Goal: Task Accomplishment & Management: Manage account settings

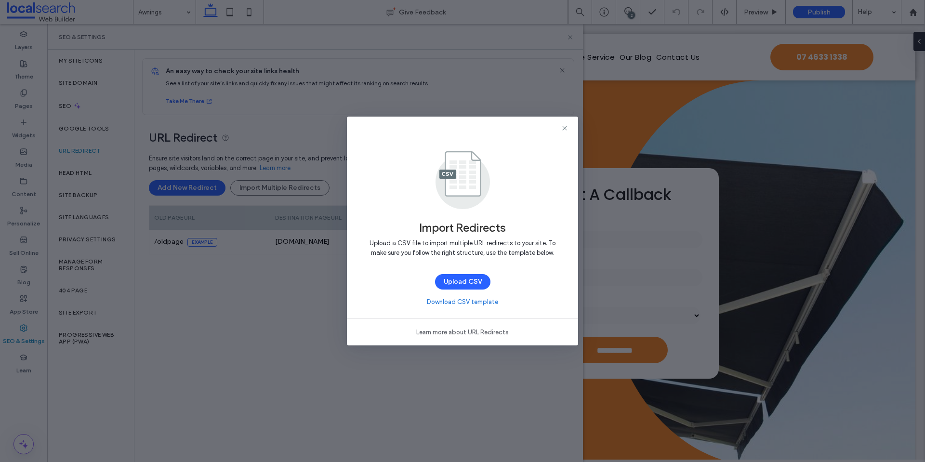
click at [569, 129] on div at bounding box center [462, 128] width 231 height 23
click at [563, 128] on icon at bounding box center [565, 128] width 8 height 8
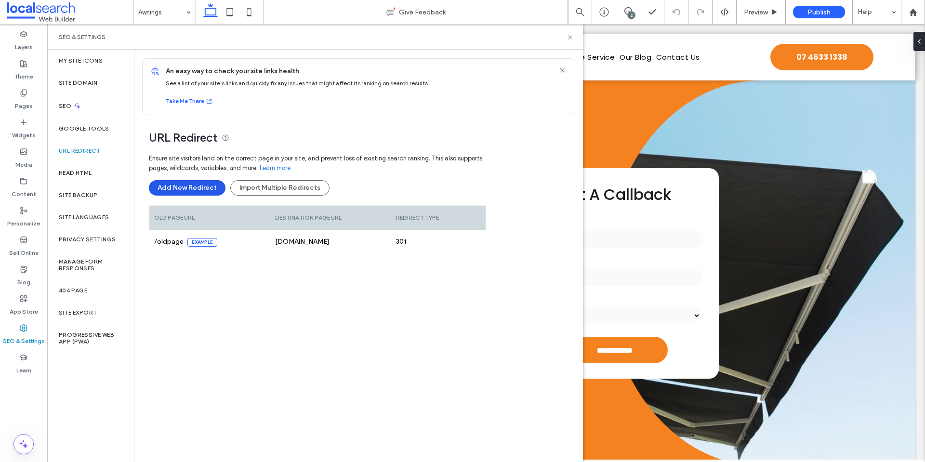
click at [204, 186] on button "Add New Redirect" at bounding box center [187, 187] width 77 height 15
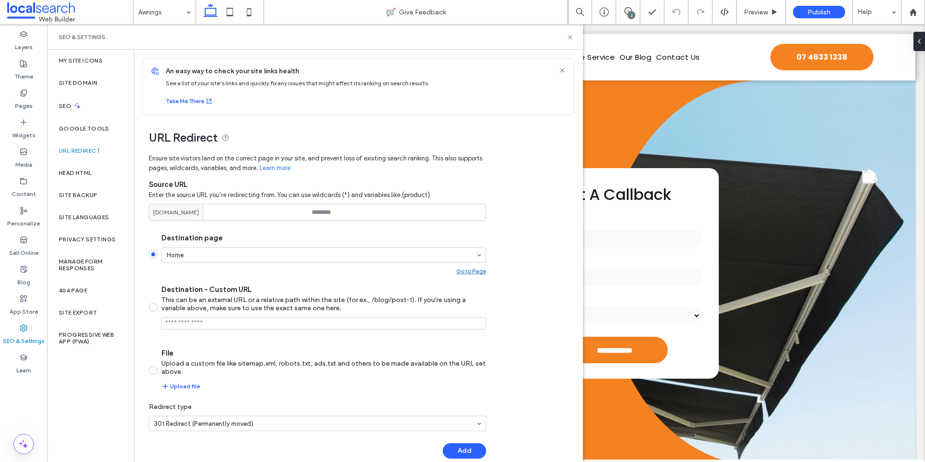
scroll to position [15, 0]
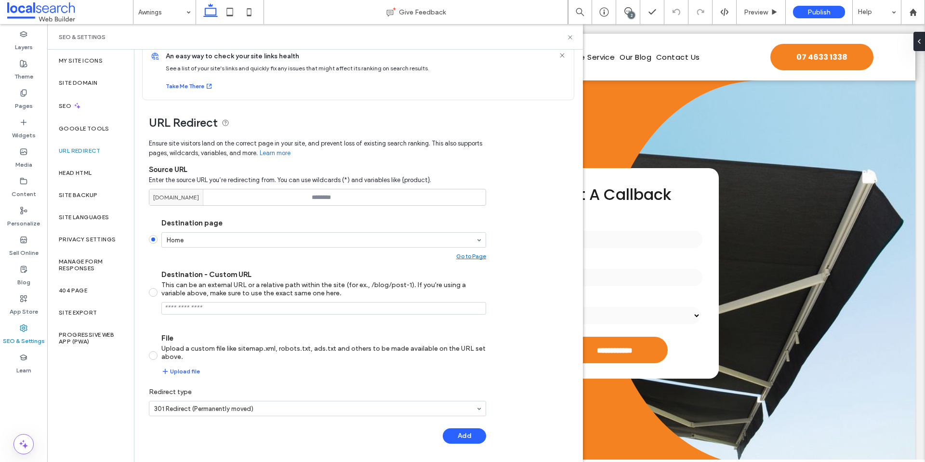
click at [559, 58] on icon at bounding box center [563, 56] width 8 height 8
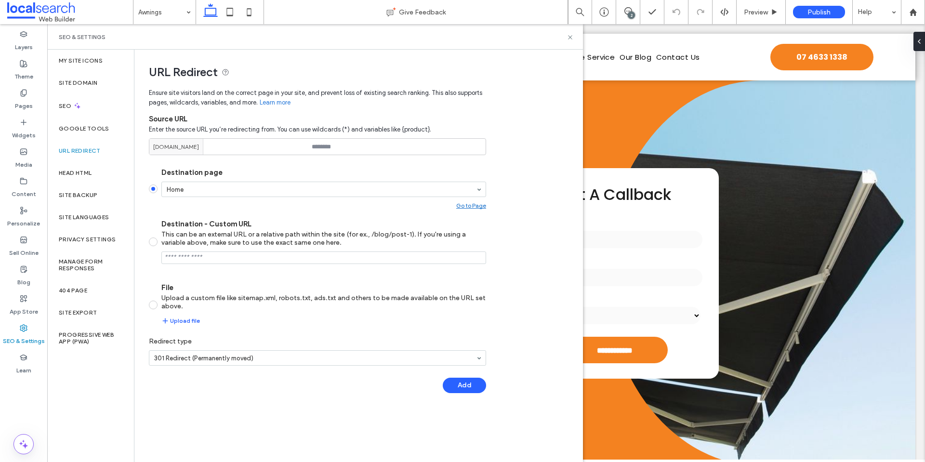
scroll to position [0, 0]
click at [569, 40] on icon at bounding box center [570, 37] width 7 height 7
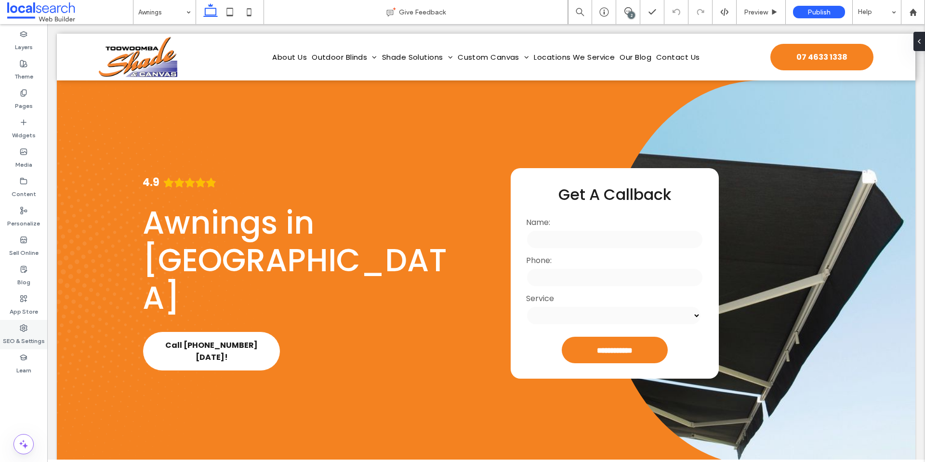
click at [34, 326] on div "SEO & Settings" at bounding box center [23, 334] width 47 height 29
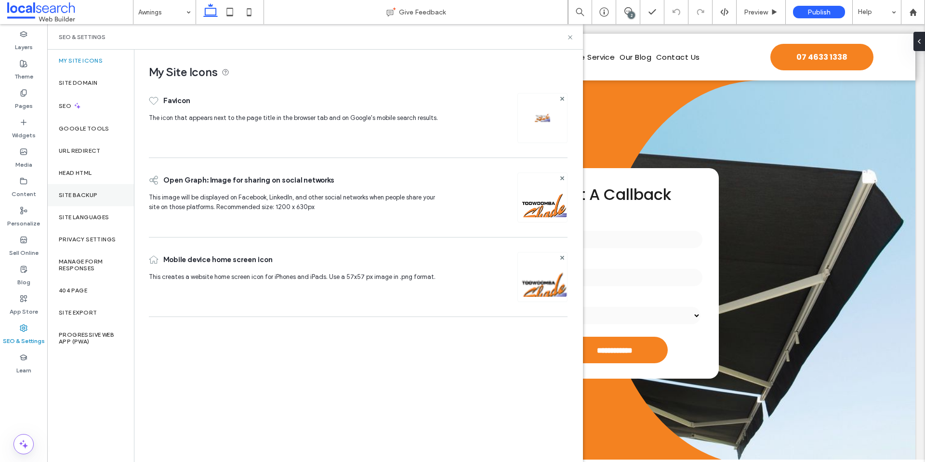
click at [91, 199] on div "Site Backup" at bounding box center [90, 195] width 87 height 22
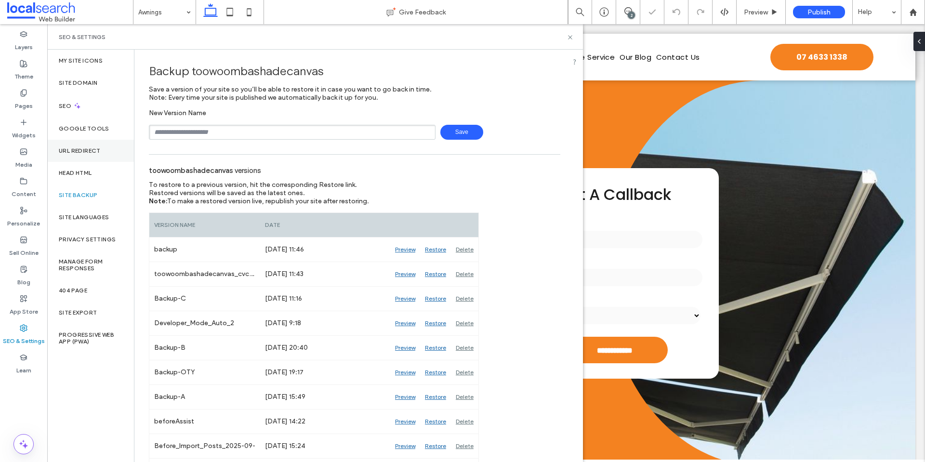
click at [83, 155] on div "URL Redirect" at bounding box center [90, 151] width 87 height 22
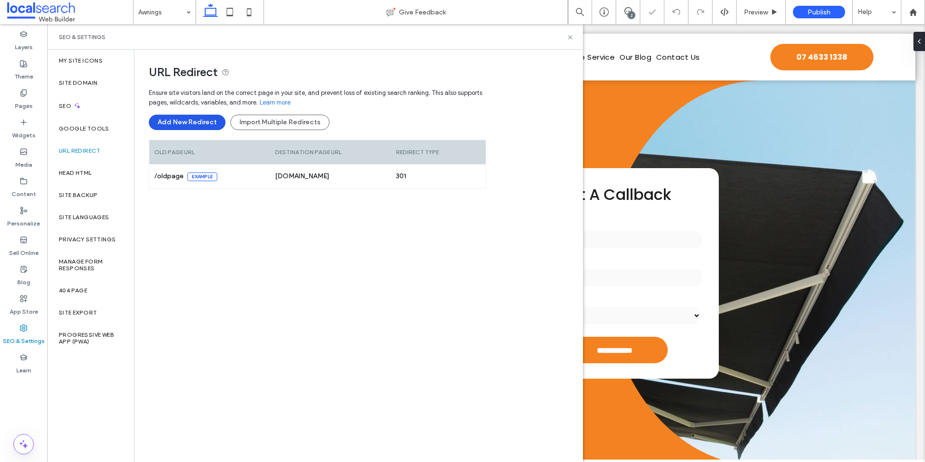
click at [204, 126] on button "Add New Redirect" at bounding box center [187, 122] width 77 height 15
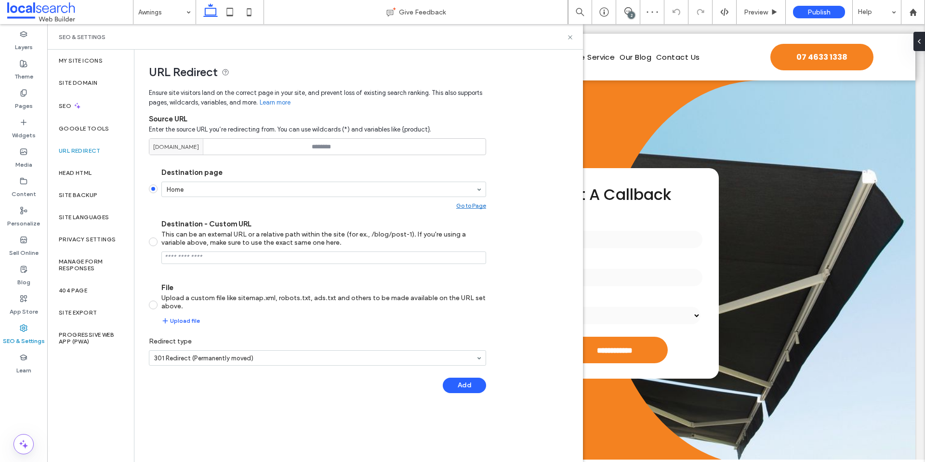
click at [83, 152] on label "URL Redirect" at bounding box center [80, 150] width 42 height 7
click at [93, 120] on div "Google Tools" at bounding box center [90, 129] width 87 height 22
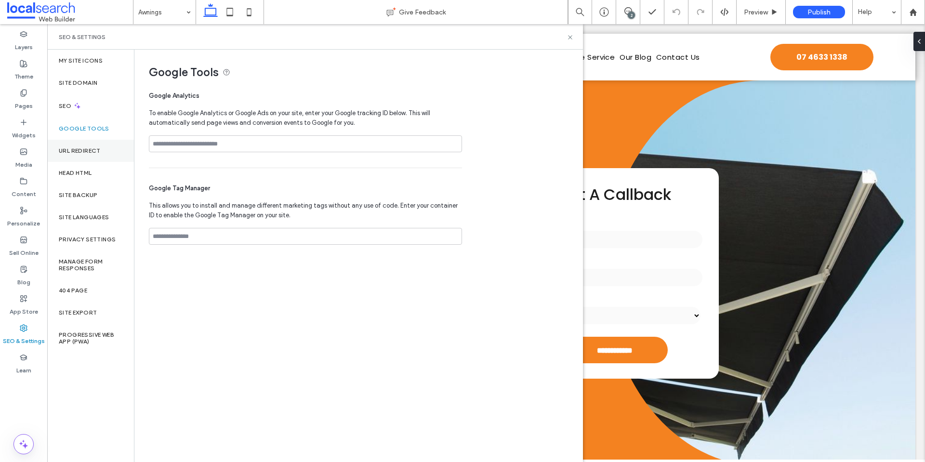
click at [92, 151] on label "URL Redirect" at bounding box center [80, 150] width 42 height 7
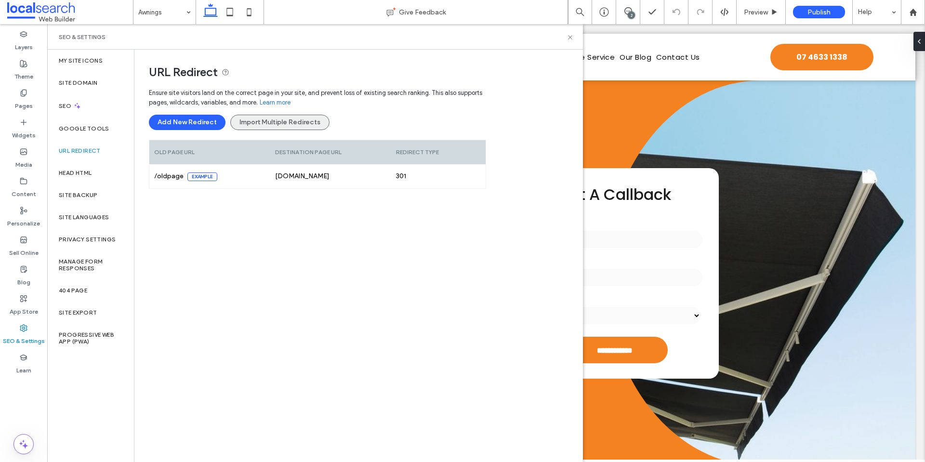
click at [257, 122] on button "Import Multiple Redirects" at bounding box center [279, 122] width 99 height 15
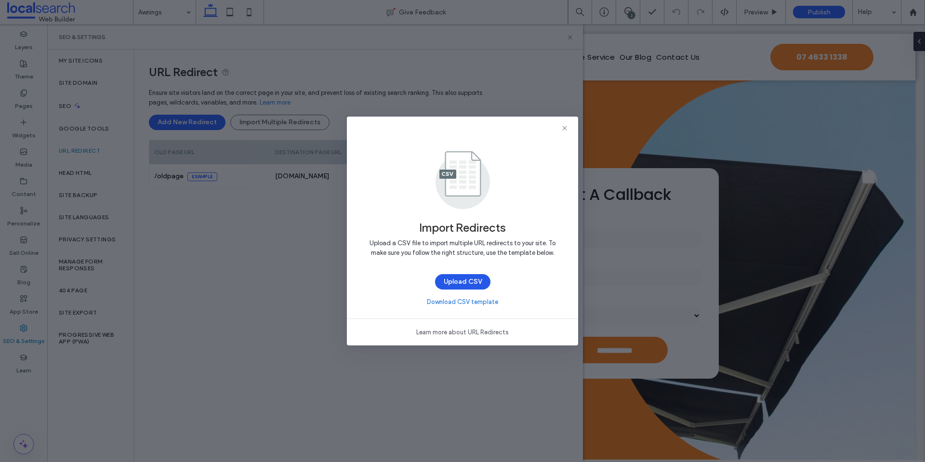
click at [473, 283] on button "Upload CSV" at bounding box center [462, 281] width 55 height 15
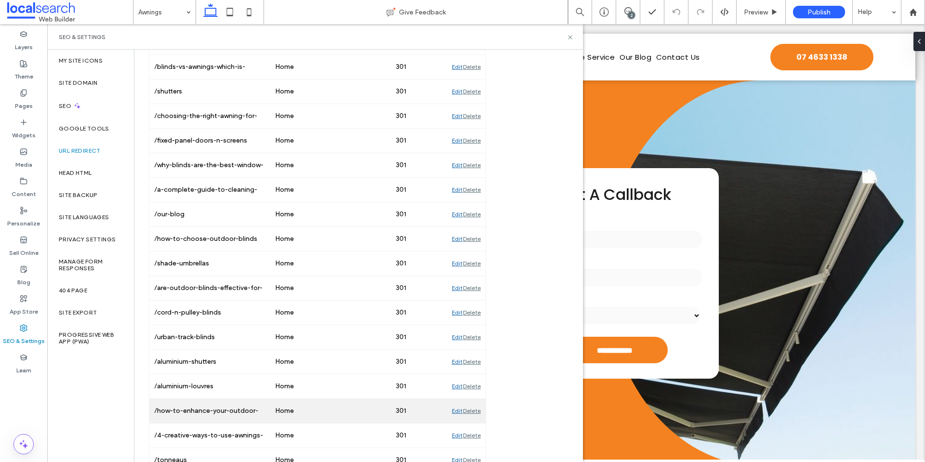
scroll to position [711, 0]
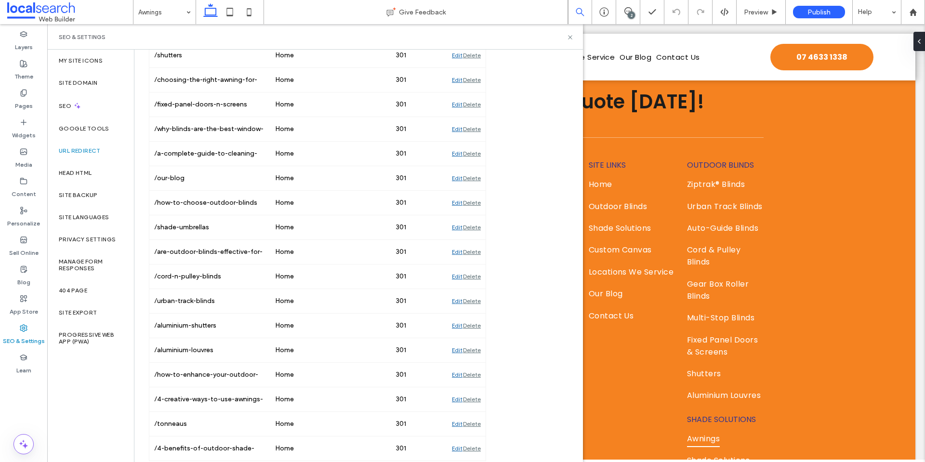
scroll to position [554, 0]
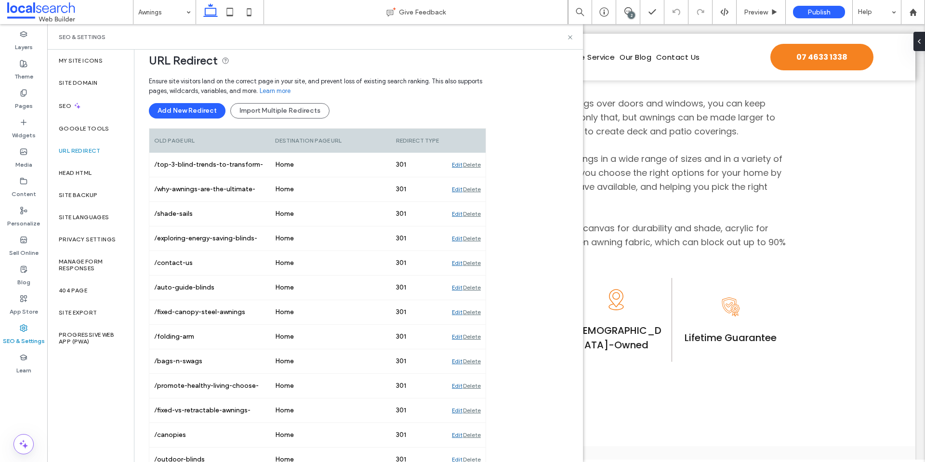
scroll to position [0, 0]
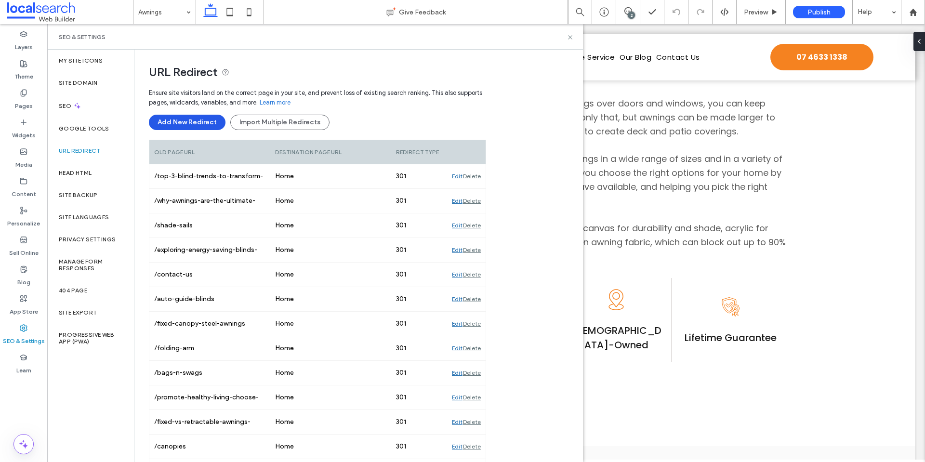
click at [210, 123] on button "Add New Redirect" at bounding box center [187, 122] width 77 height 15
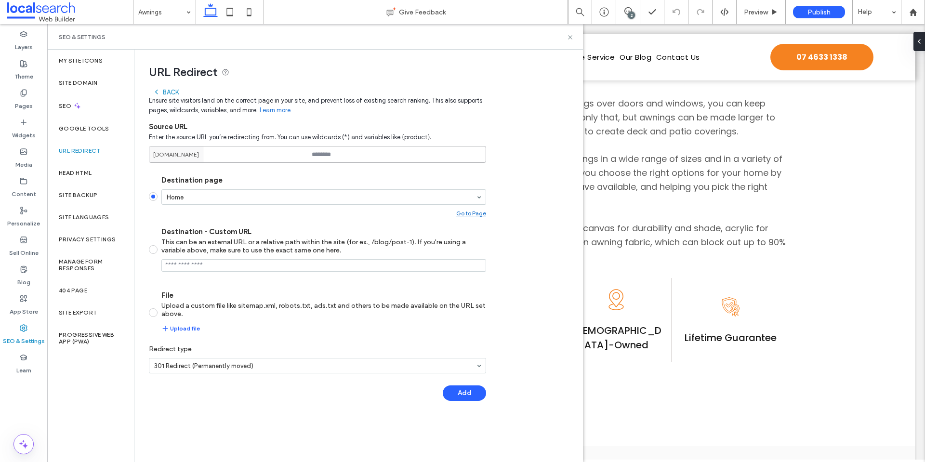
click at [327, 156] on input at bounding box center [317, 154] width 337 height 17
paste input "**********"
type input "**********"
click at [460, 397] on button "Add" at bounding box center [464, 393] width 43 height 15
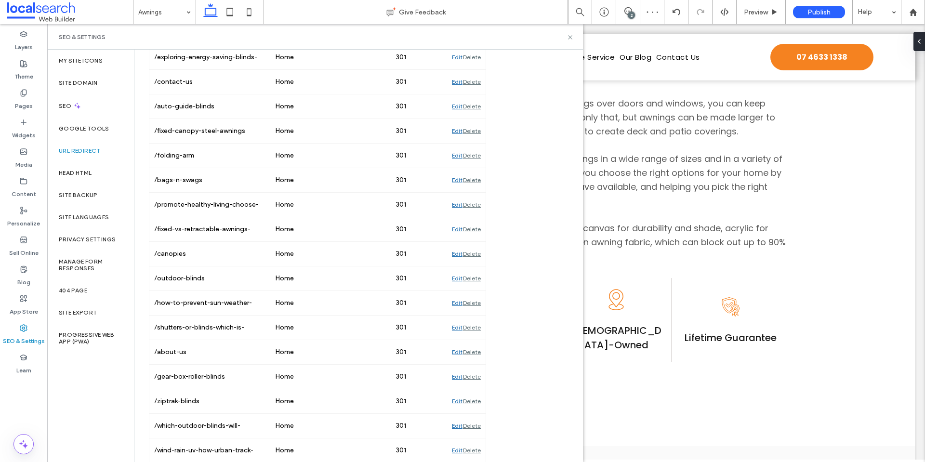
scroll to position [735, 0]
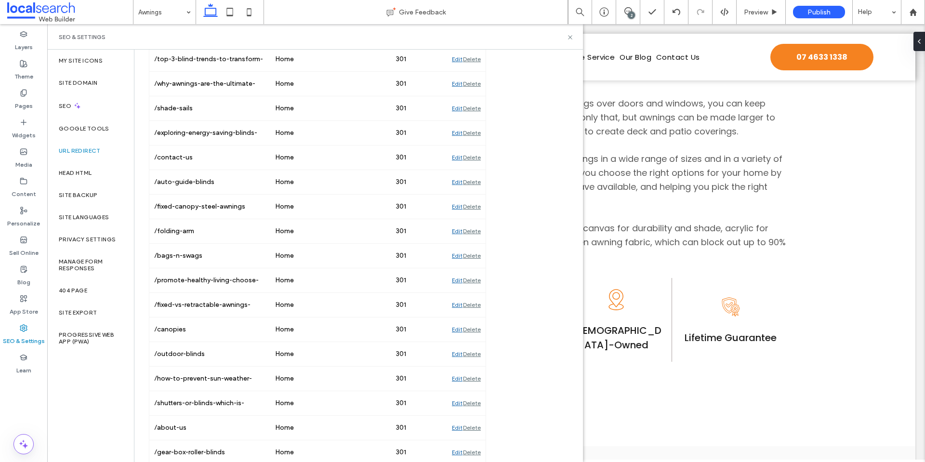
scroll to position [0, 0]
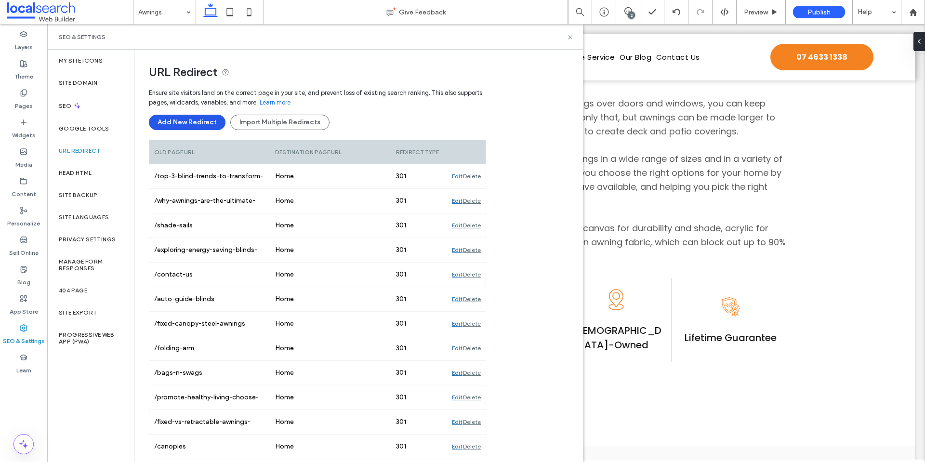
click at [209, 127] on button "Add New Redirect" at bounding box center [187, 122] width 77 height 15
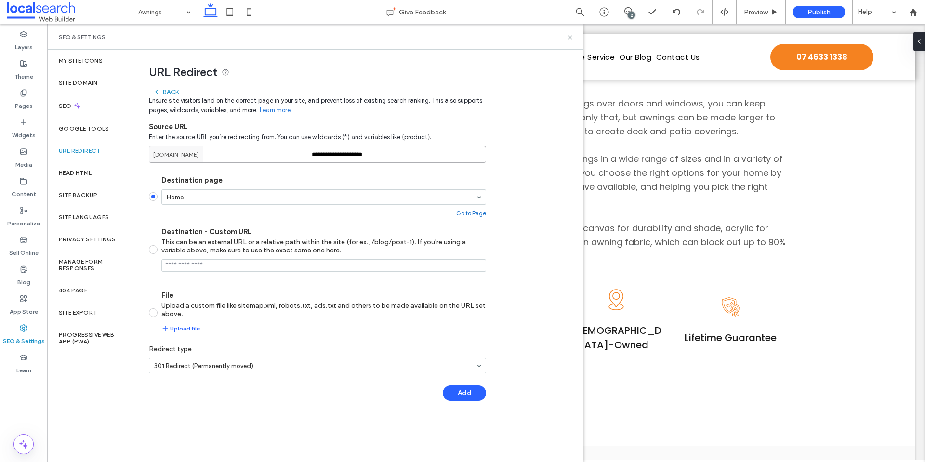
click at [347, 154] on input "**********" at bounding box center [317, 154] width 337 height 17
paste input
type input "**********"
click at [461, 391] on button "Add" at bounding box center [464, 393] width 43 height 15
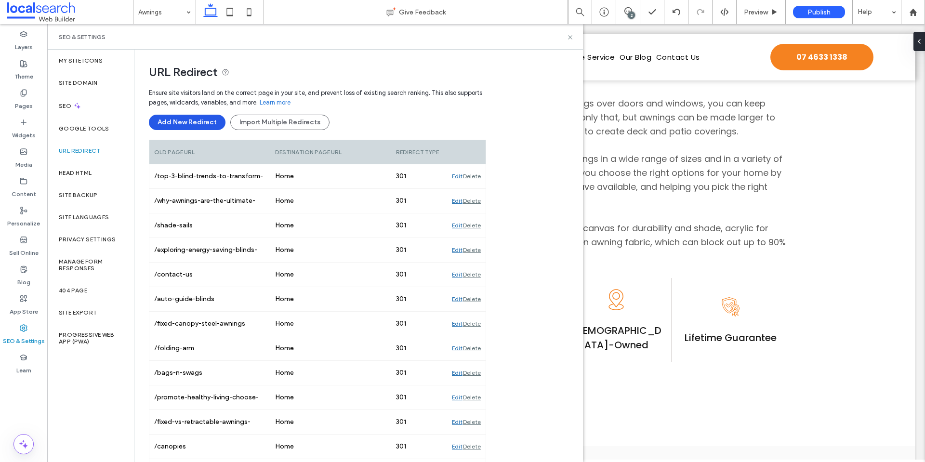
click at [212, 125] on button "Add New Redirect" at bounding box center [187, 122] width 77 height 15
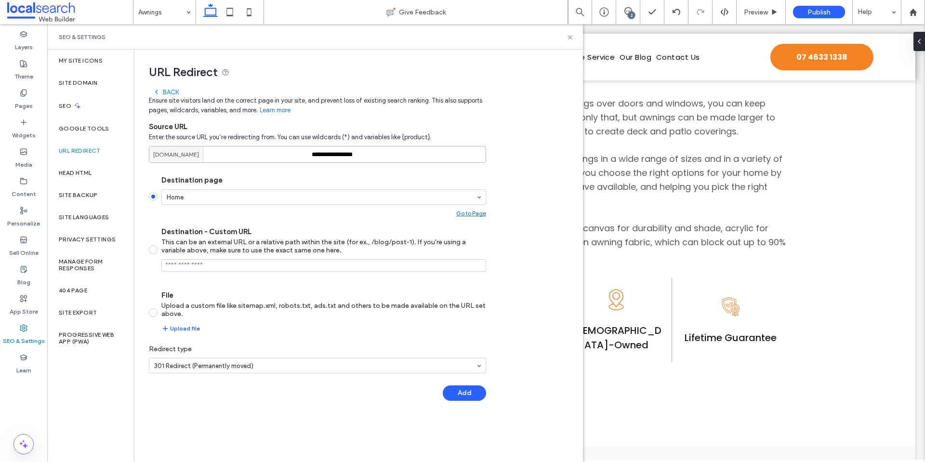
click at [373, 152] on input "**********" at bounding box center [317, 154] width 337 height 17
paste input "**********"
type input "**********"
click at [455, 387] on button "Add" at bounding box center [464, 393] width 43 height 15
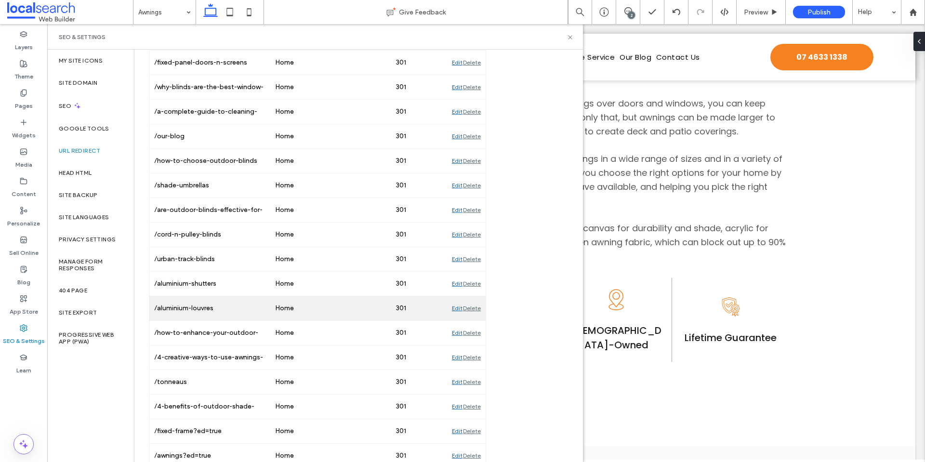
scroll to position [785, 0]
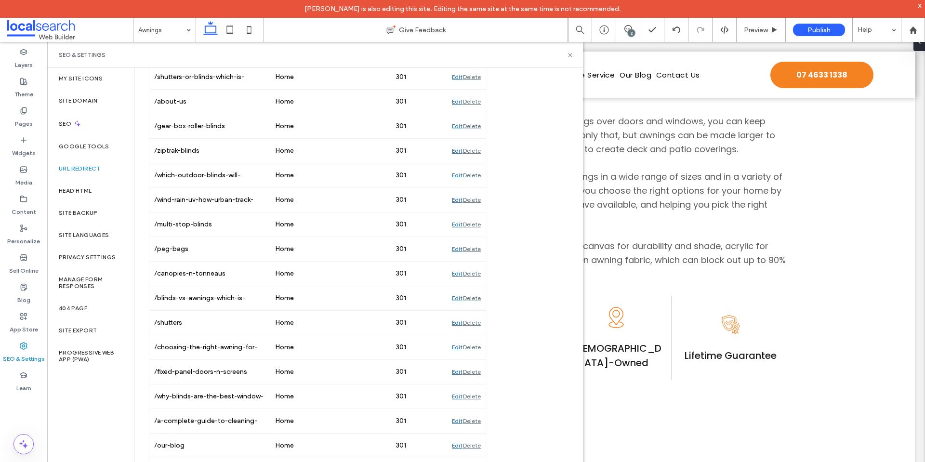
click at [559, 169] on div "URL Redirect Ensure site visitors land on the correct page in your site, and pr…" at bounding box center [354, 204] width 440 height 1196
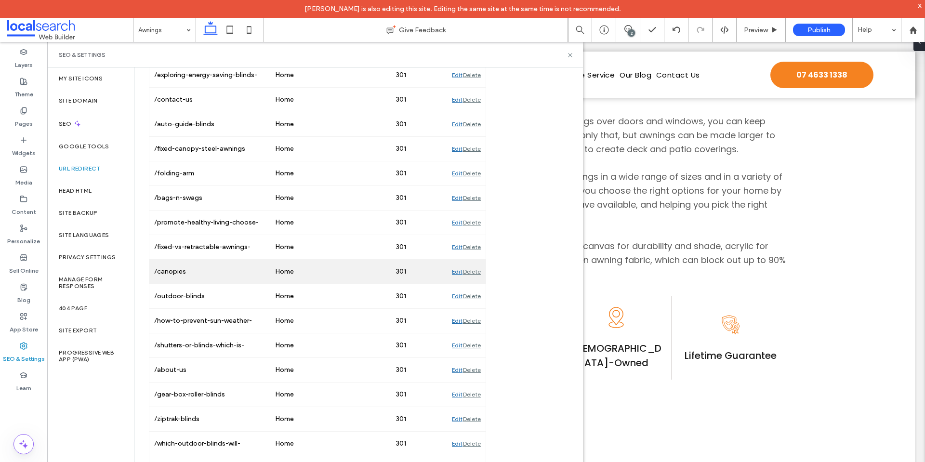
scroll to position [0, 0]
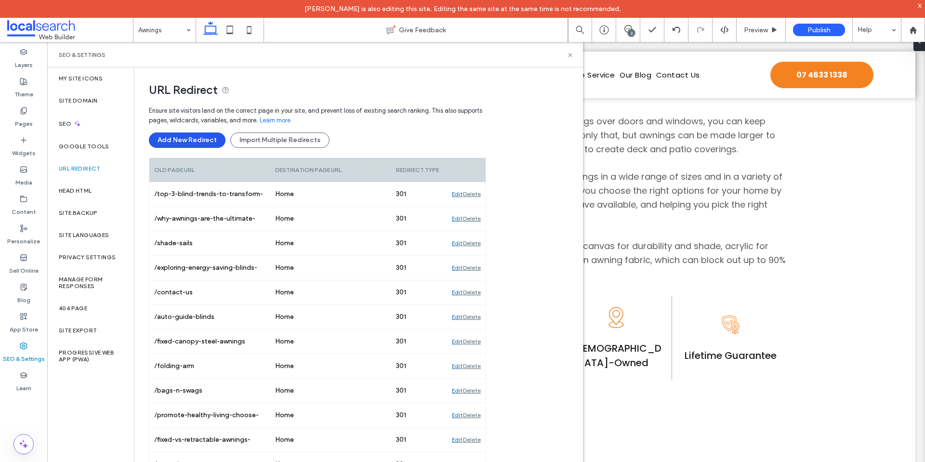
click at [186, 141] on button "Add New Redirect" at bounding box center [187, 140] width 77 height 15
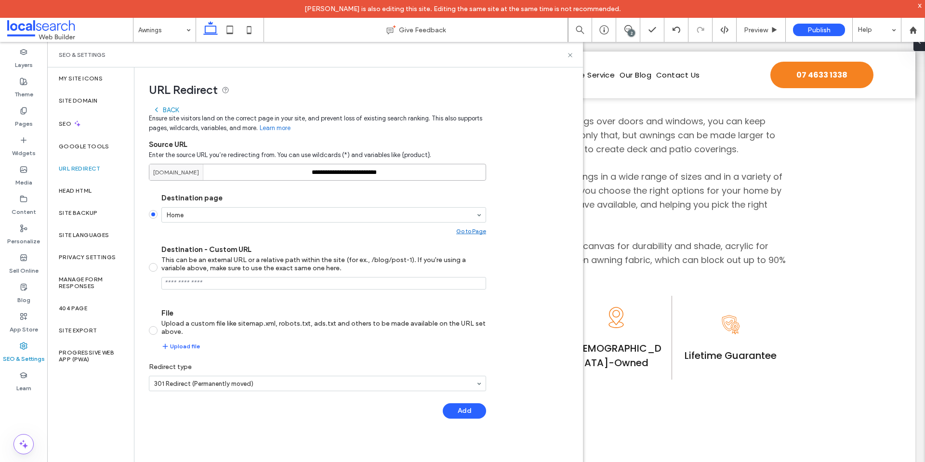
click at [370, 170] on input "**********" at bounding box center [317, 172] width 337 height 17
paste input
type input "**********"
click at [463, 416] on button "Add" at bounding box center [464, 410] width 43 height 15
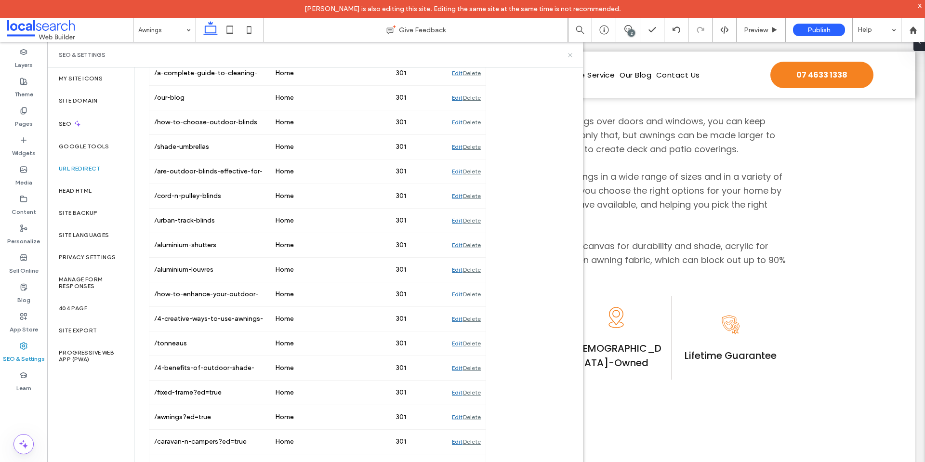
click at [570, 54] on icon at bounding box center [570, 55] width 7 height 7
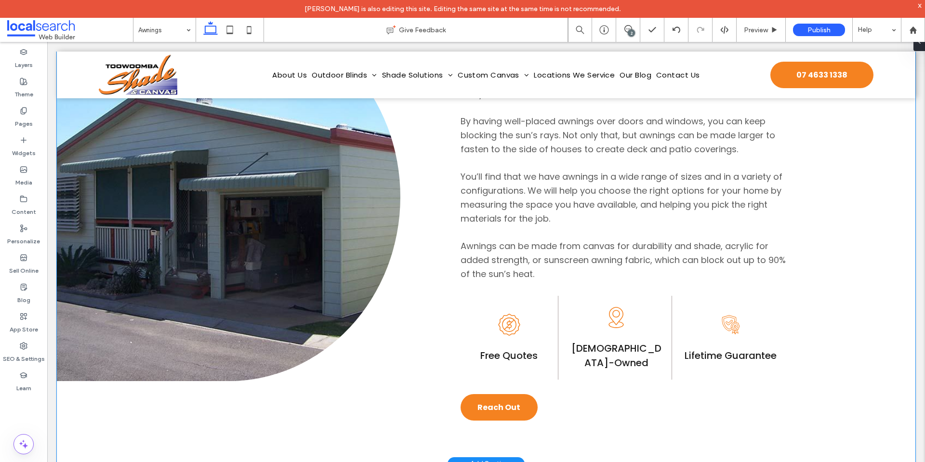
click at [444, 207] on div "Durability & Shade Line Icon Homes & Businesses Did you know that your home can…" at bounding box center [486, 196] width 859 height 533
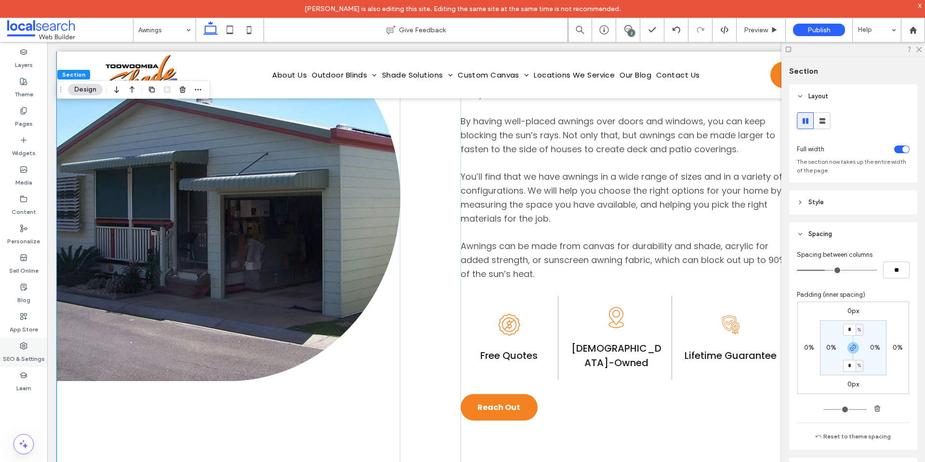
click at [26, 345] on icon at bounding box center [24, 346] width 8 height 8
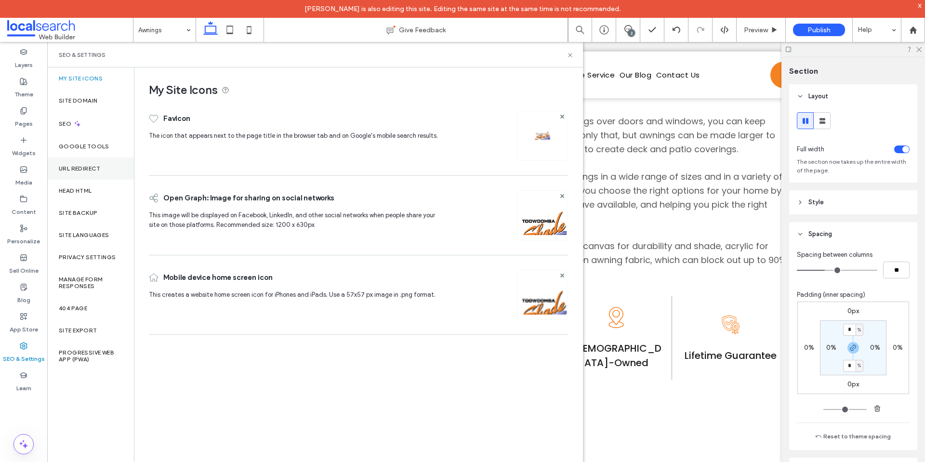
click at [67, 168] on label "URL Redirect" at bounding box center [80, 168] width 42 height 7
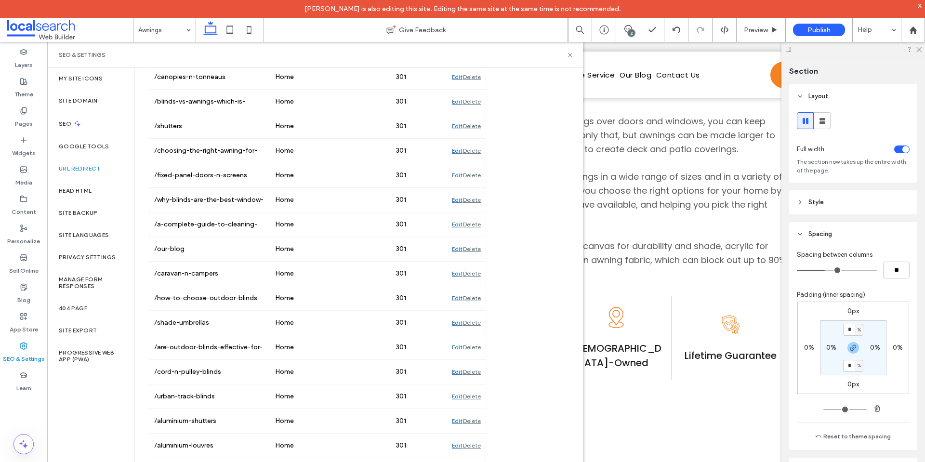
scroll to position [117, 0]
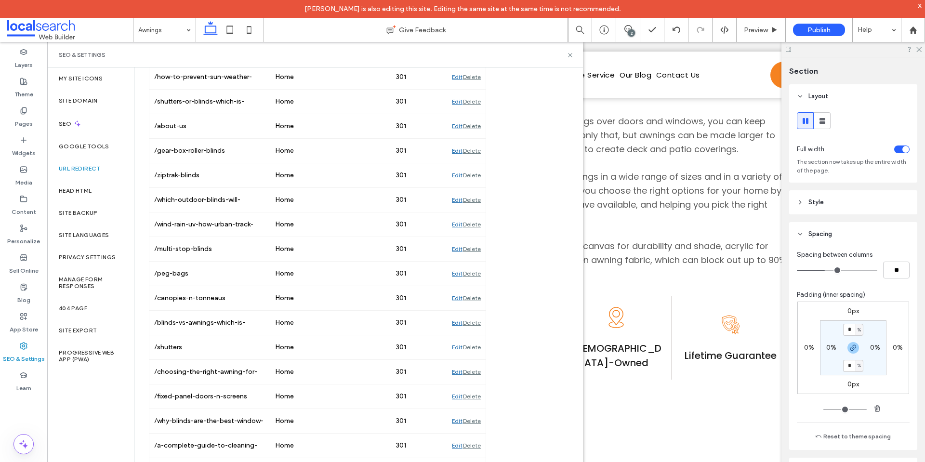
click at [554, 205] on div "URL Redirect Ensure site visitors land on the correct page in your site, and pr…" at bounding box center [354, 216] width 440 height 1221
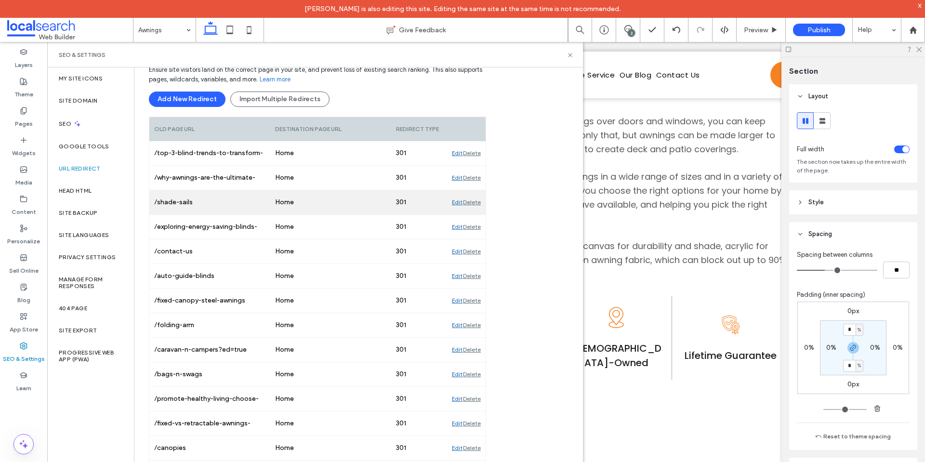
scroll to position [0, 0]
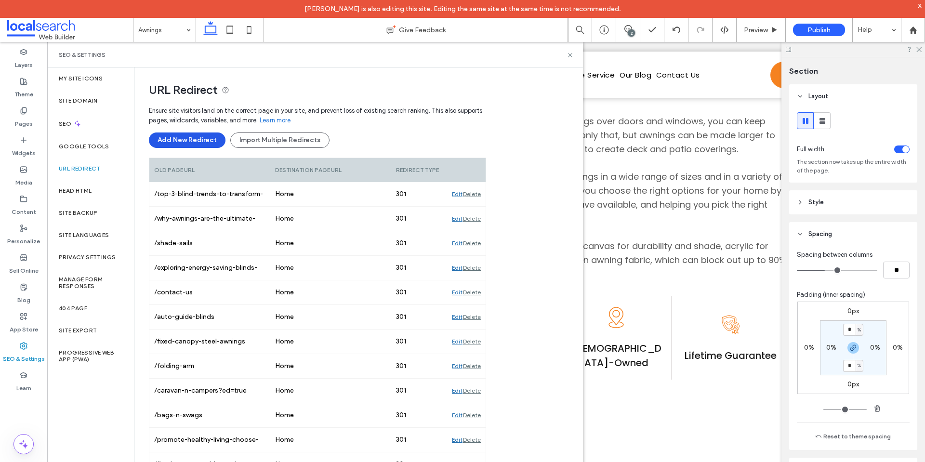
click at [199, 141] on button "Add New Redirect" at bounding box center [187, 140] width 77 height 15
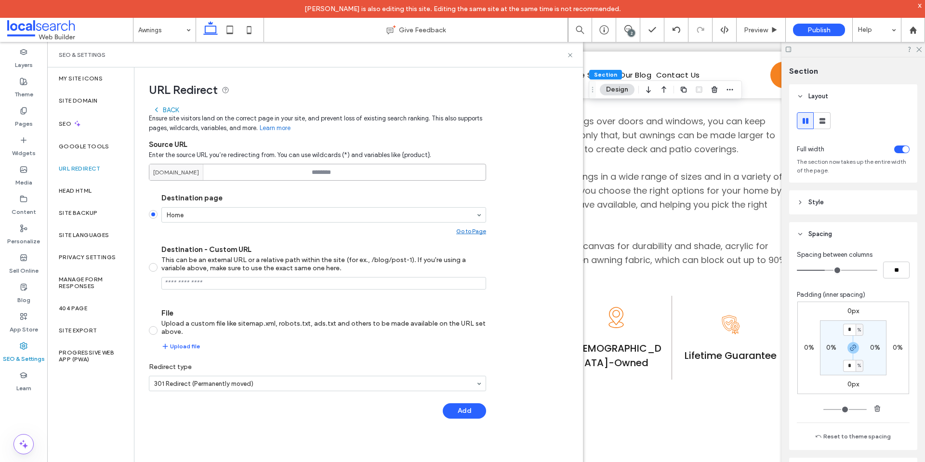
click at [379, 170] on input at bounding box center [317, 172] width 337 height 17
paste input "********"
type input "********"
click at [464, 407] on button "Add" at bounding box center [464, 410] width 43 height 15
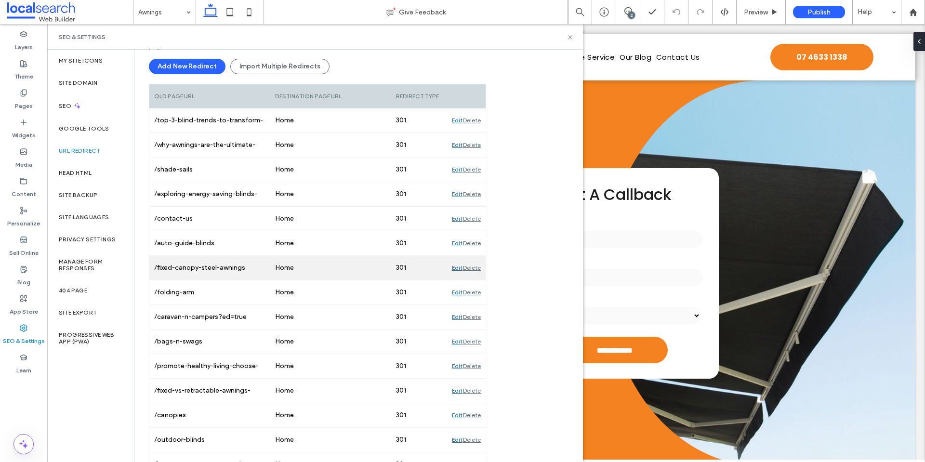
scroll to position [54, 0]
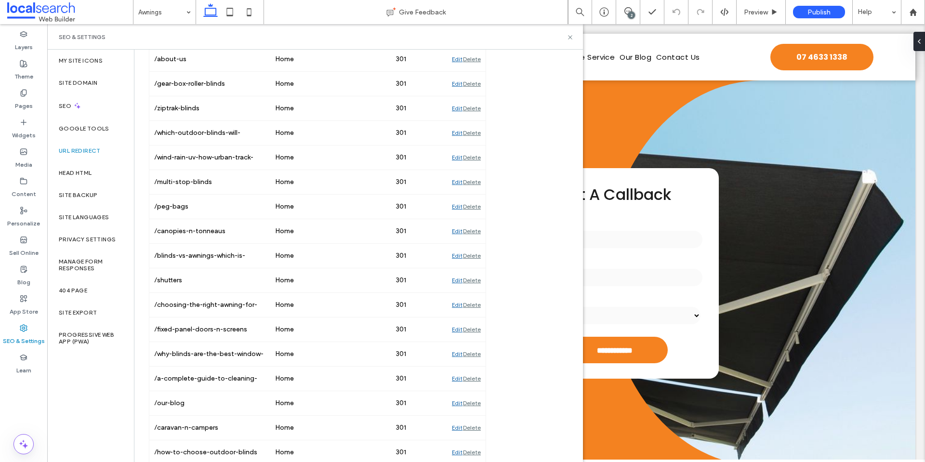
scroll to position [834, 0]
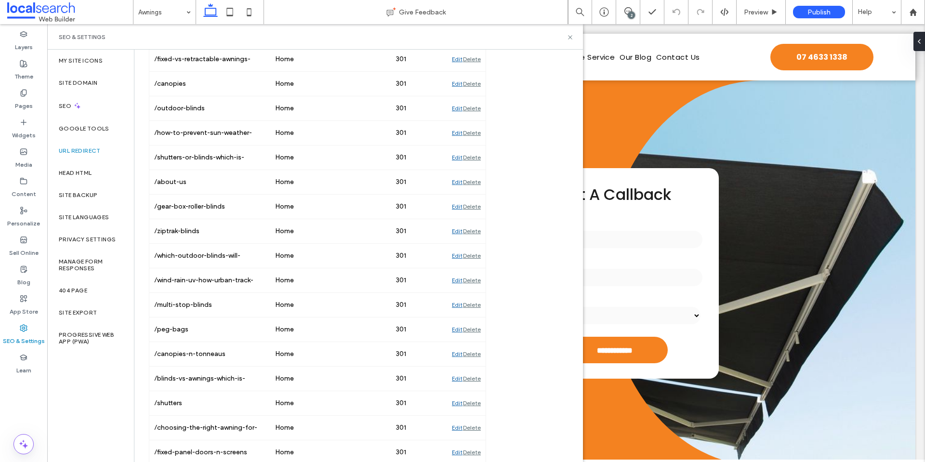
click at [506, 178] on div "URL Redirect Ensure site visitors land on the correct page in your site, and pr…" at bounding box center [354, 284] width 440 height 1245
click at [517, 162] on div "URL Redirect Ensure site visitors land on the correct page in your site, and pr…" at bounding box center [354, 284] width 440 height 1245
click at [531, 177] on div "URL Redirect Ensure site visitors land on the correct page in your site, and pr…" at bounding box center [354, 284] width 440 height 1245
click at [519, 172] on div "URL Redirect Ensure site visitors land on the correct page in your site, and pr…" at bounding box center [354, 284] width 440 height 1245
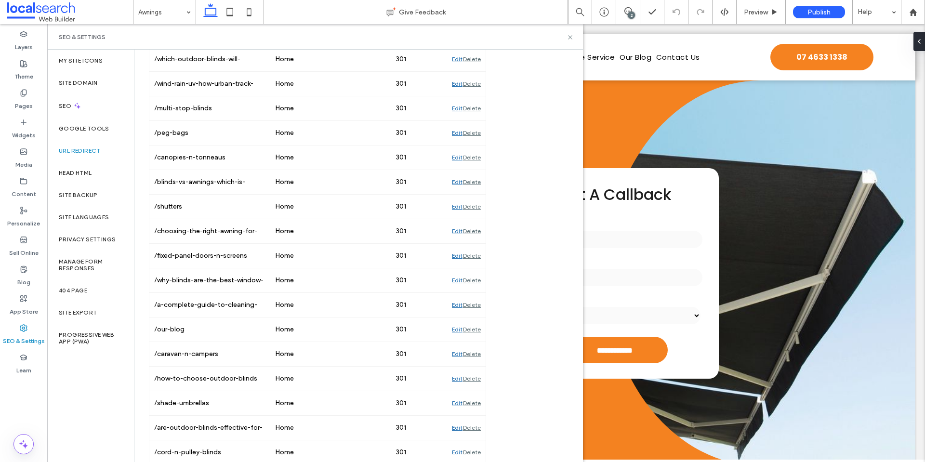
click at [510, 144] on div "URL Redirect Ensure site visitors land on the correct page in your site, and pr…" at bounding box center [354, 88] width 440 height 1245
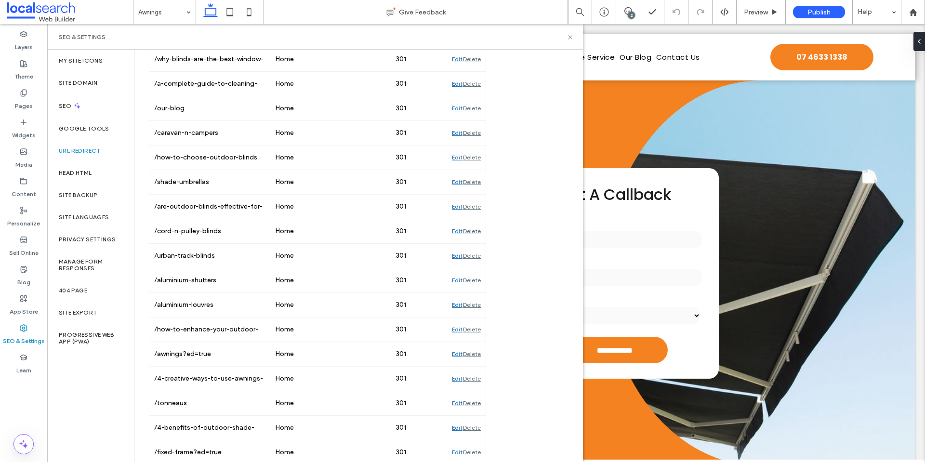
click at [485, 212] on div "Edit Delete" at bounding box center [466, 207] width 39 height 24
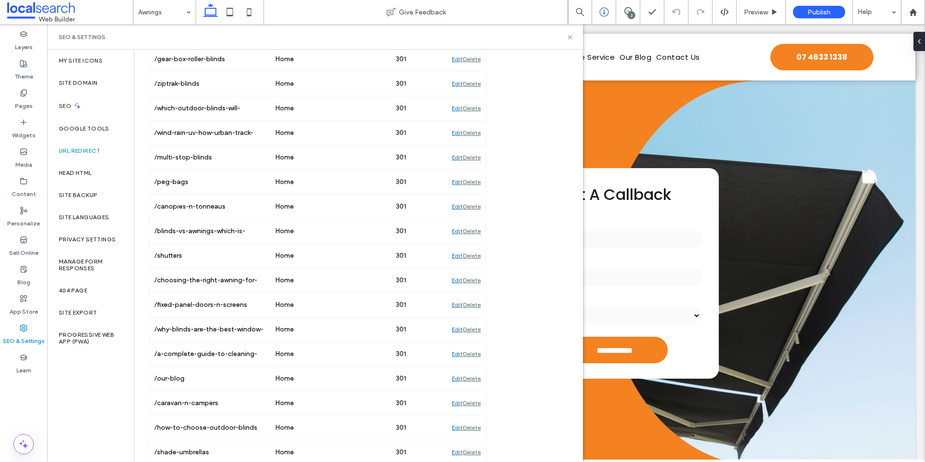
scroll to position [830, 0]
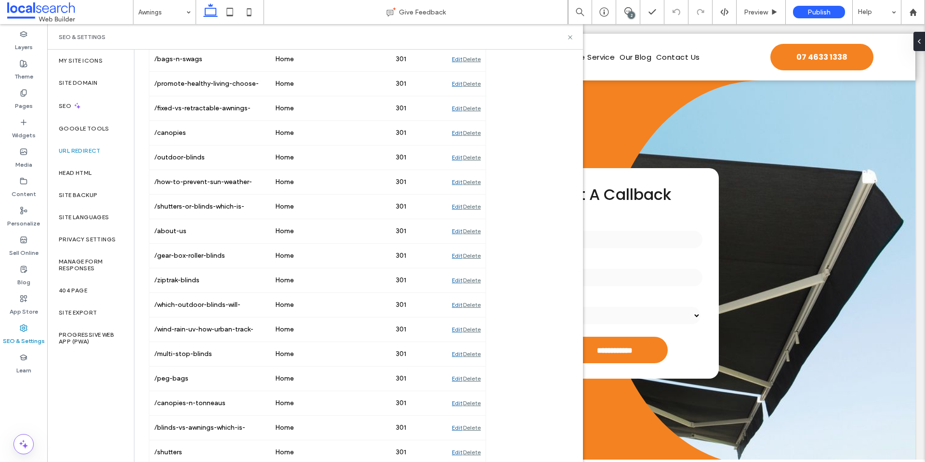
click at [549, 213] on div "URL Redirect Ensure site visitors land on the correct page in your site, and pr…" at bounding box center [354, 333] width 440 height 1245
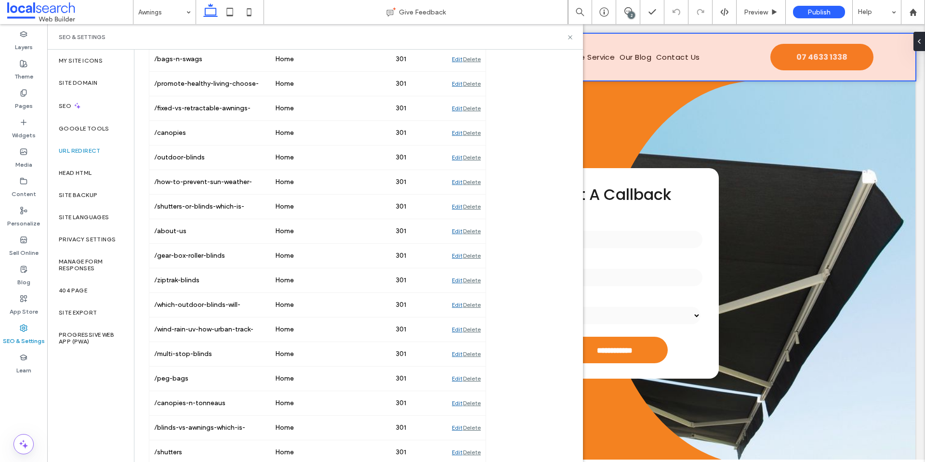
scroll to position [0, 0]
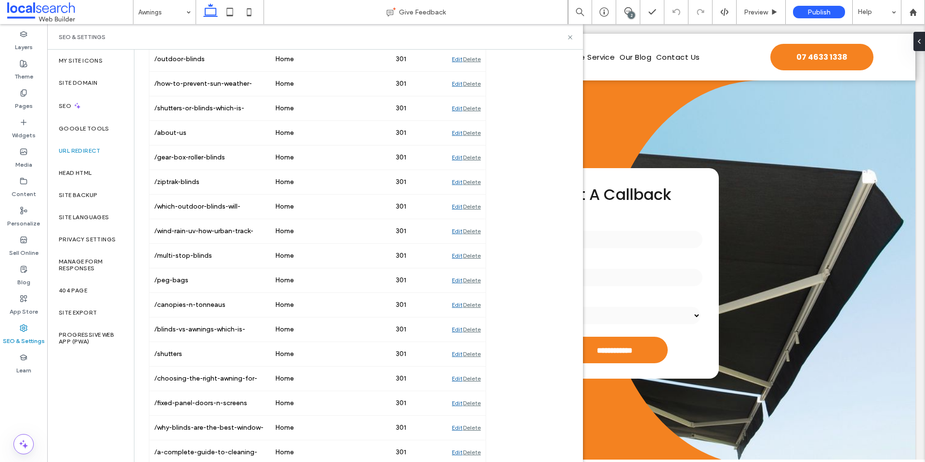
click at [536, 193] on div "URL Redirect Ensure site visitors land on the correct page in your site, and pr…" at bounding box center [354, 235] width 440 height 1245
click at [500, 209] on div "URL Redirect Ensure site visitors land on the correct page in your site, and pr…" at bounding box center [354, 235] width 440 height 1245
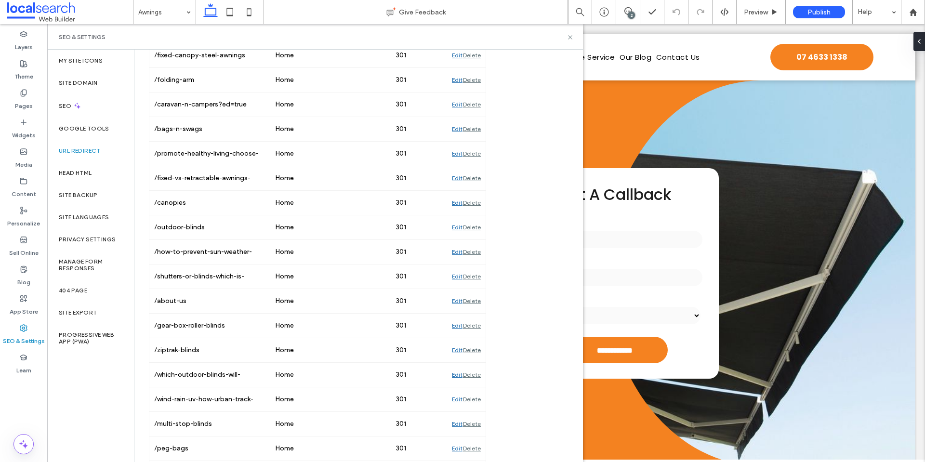
click at [572, 228] on div "URL Redirect Ensure site visitors land on the correct page in your site, and pr…" at bounding box center [358, 403] width 448 height 1245
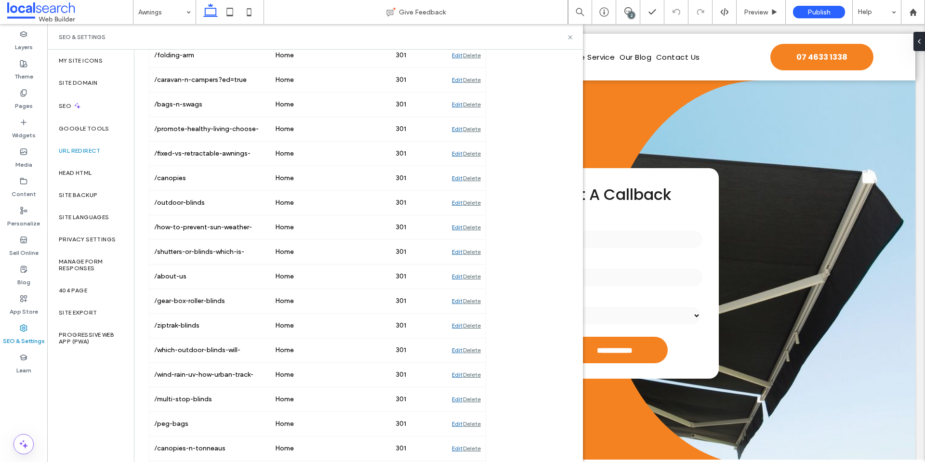
click at [518, 224] on div "URL Redirect Ensure site visitors land on the correct page in your site, and pr…" at bounding box center [354, 379] width 440 height 1245
click at [515, 232] on div "URL Redirect Ensure site visitors land on the correct page in your site, and pr…" at bounding box center [354, 379] width 440 height 1245
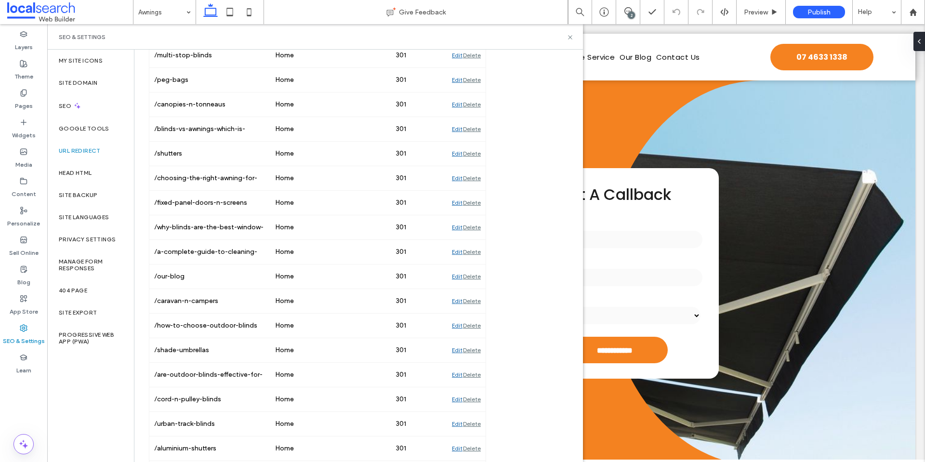
click at [518, 194] on div "URL Redirect Ensure site visitors land on the correct page in your site, and pr…" at bounding box center [354, 35] width 440 height 1245
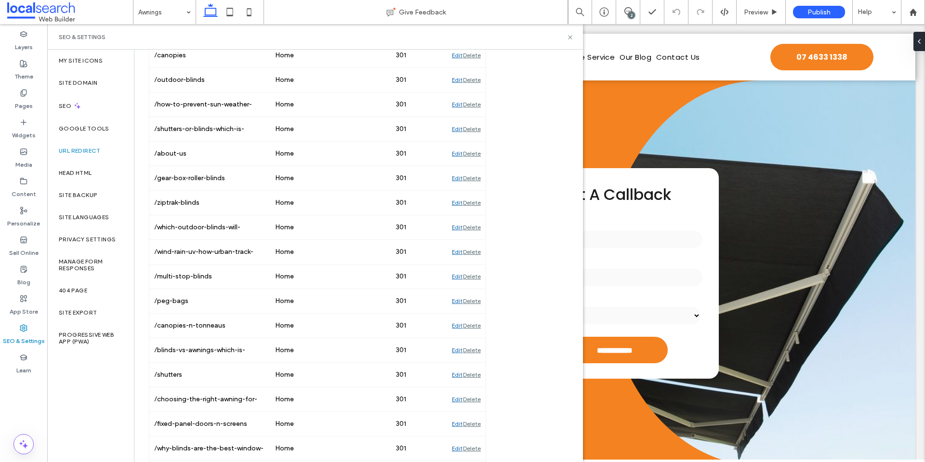
click at [506, 214] on div "URL Redirect Ensure site visitors land on the correct page in your site, and pr…" at bounding box center [354, 256] width 440 height 1245
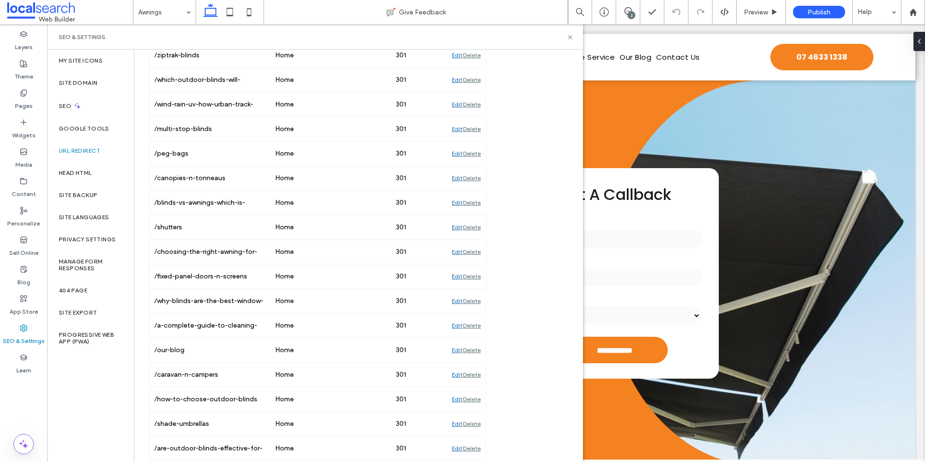
click at [533, 235] on div "URL Redirect Ensure site visitors land on the correct page in your site, and pr…" at bounding box center [354, 108] width 440 height 1245
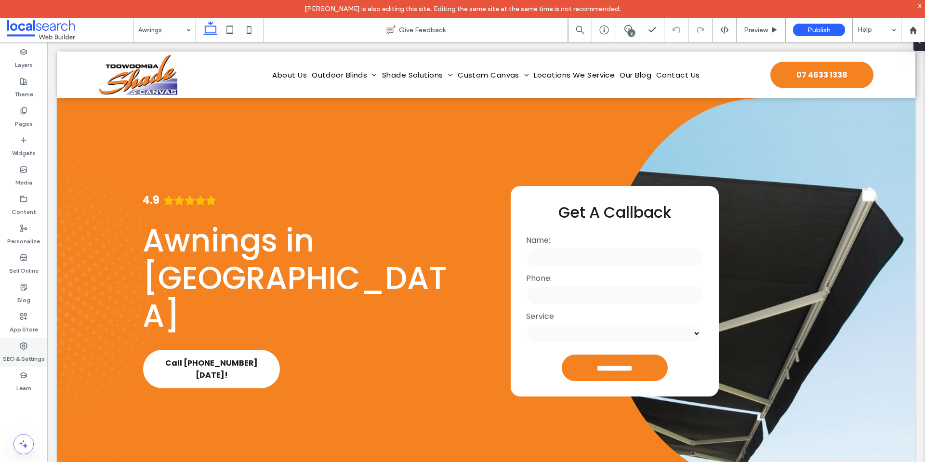
click at [25, 346] on use at bounding box center [23, 346] width 7 height 7
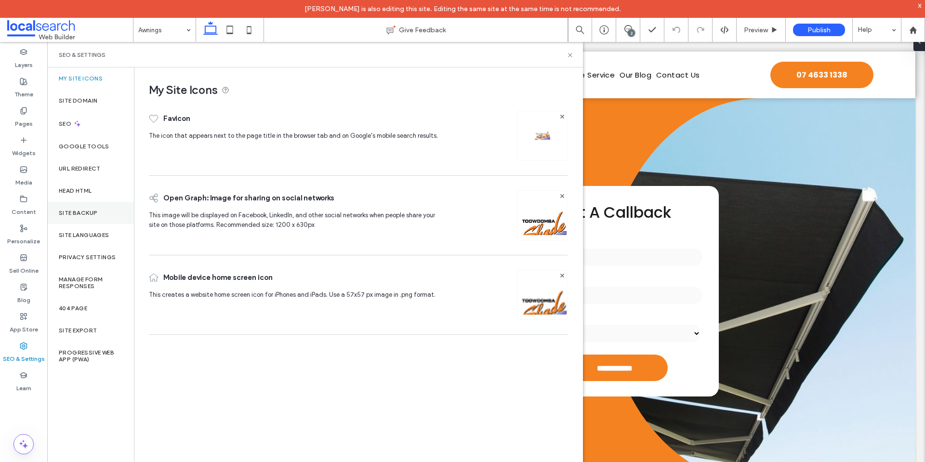
click at [83, 213] on label "Site Backup" at bounding box center [78, 213] width 39 height 7
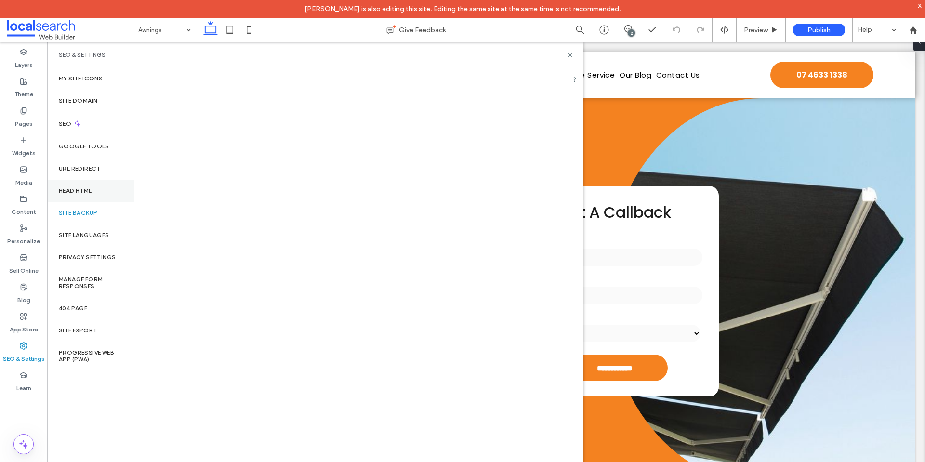
click at [84, 191] on label "Head HTML" at bounding box center [75, 190] width 33 height 7
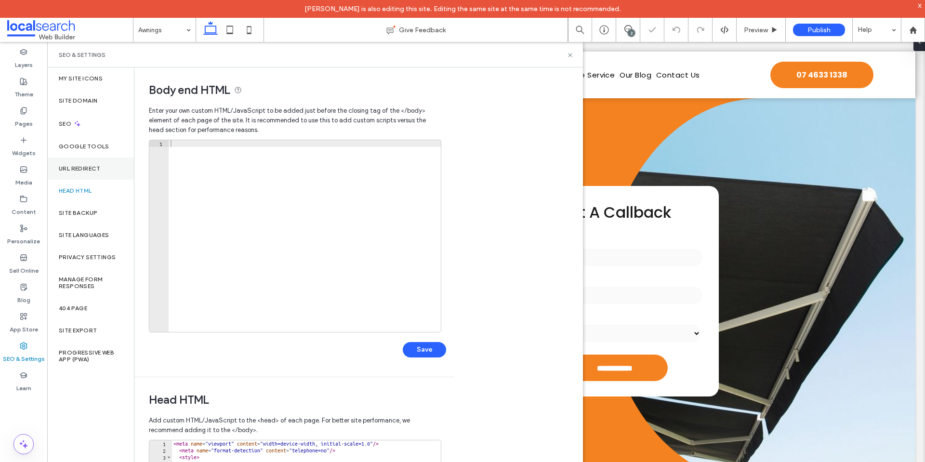
click at [90, 164] on div "URL Redirect" at bounding box center [90, 169] width 87 height 22
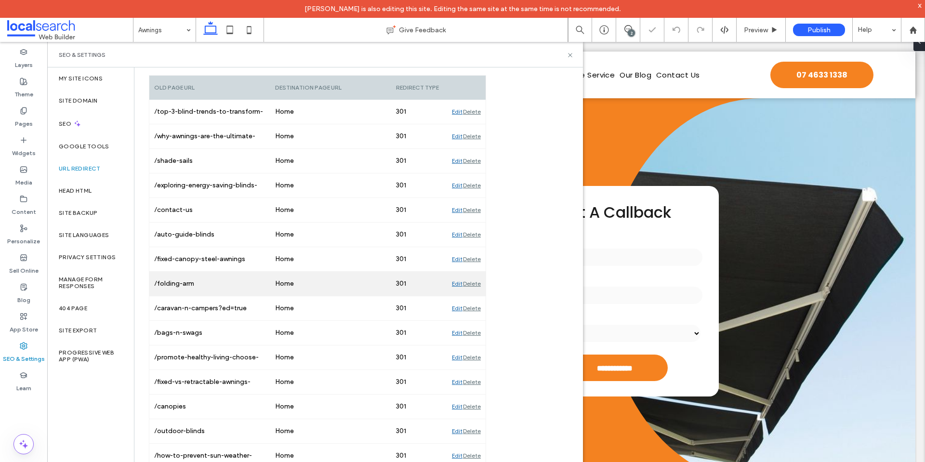
scroll to position [48, 0]
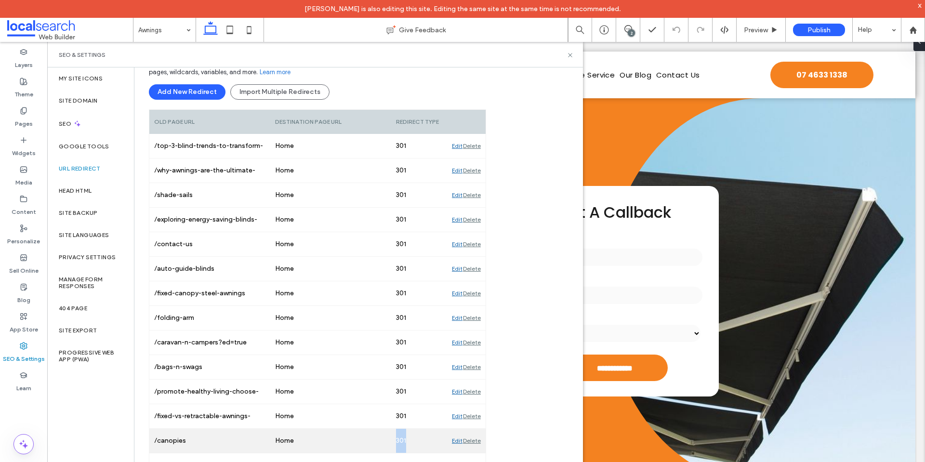
drag, startPoint x: 391, startPoint y: 445, endPoint x: 407, endPoint y: 445, distance: 16.4
click at [407, 445] on div "301" at bounding box center [419, 441] width 56 height 24
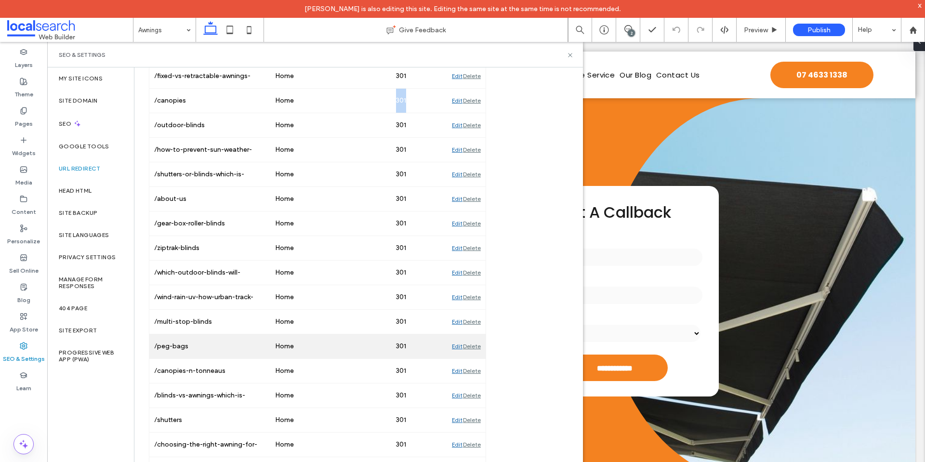
scroll to position [400, 0]
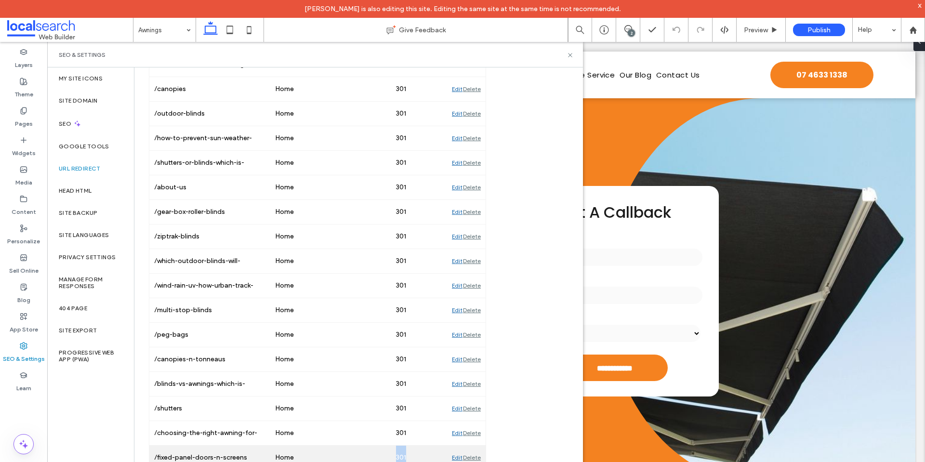
drag, startPoint x: 394, startPoint y: 459, endPoint x: 410, endPoint y: 460, distance: 15.9
click at [410, 460] on div "301" at bounding box center [419, 458] width 56 height 24
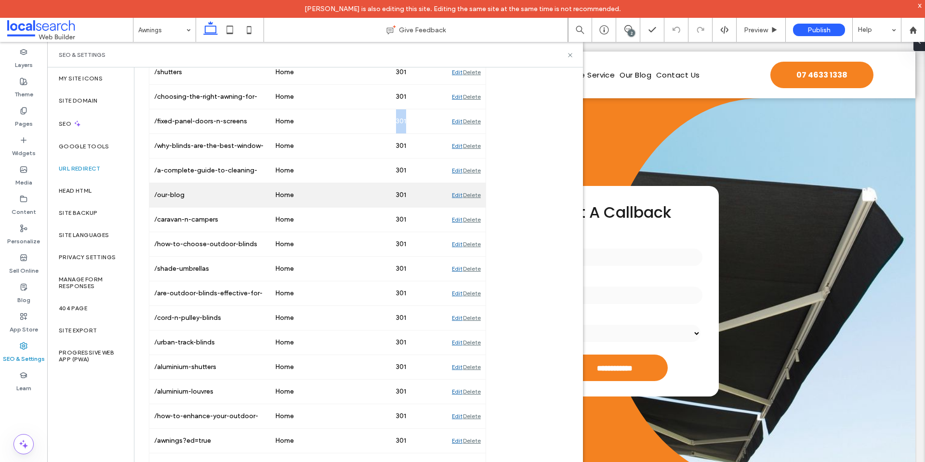
scroll to position [739, 0]
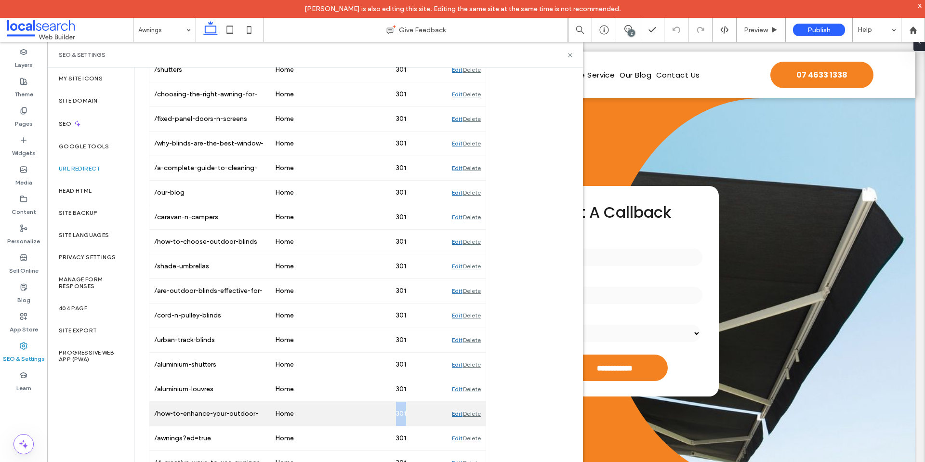
drag, startPoint x: 395, startPoint y: 413, endPoint x: 410, endPoint y: 414, distance: 14.5
click at [410, 414] on div "301" at bounding box center [419, 414] width 56 height 24
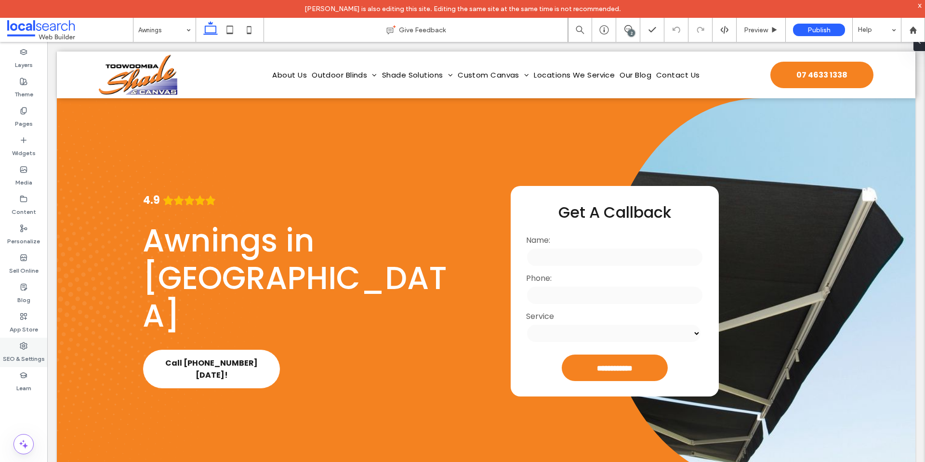
click at [31, 349] on div "SEO & Settings" at bounding box center [23, 352] width 47 height 29
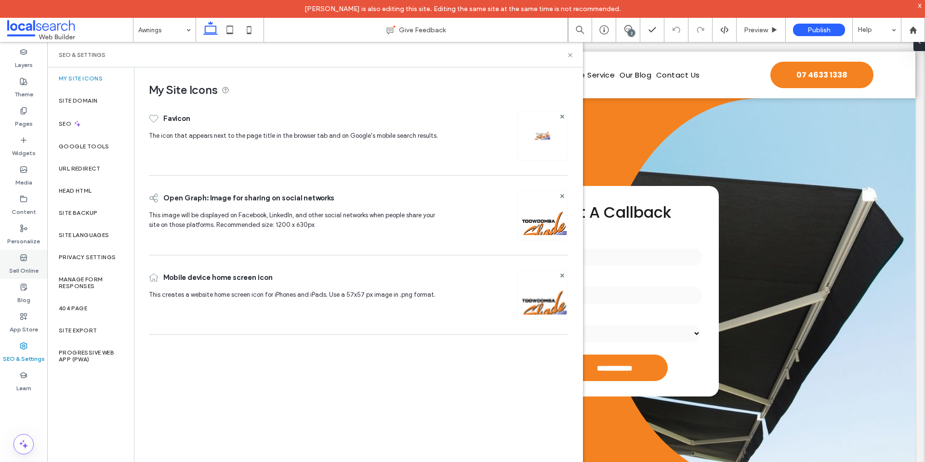
drag, startPoint x: 30, startPoint y: 293, endPoint x: 31, endPoint y: 266, distance: 27.5
click at [30, 293] on div "Blog" at bounding box center [23, 293] width 47 height 29
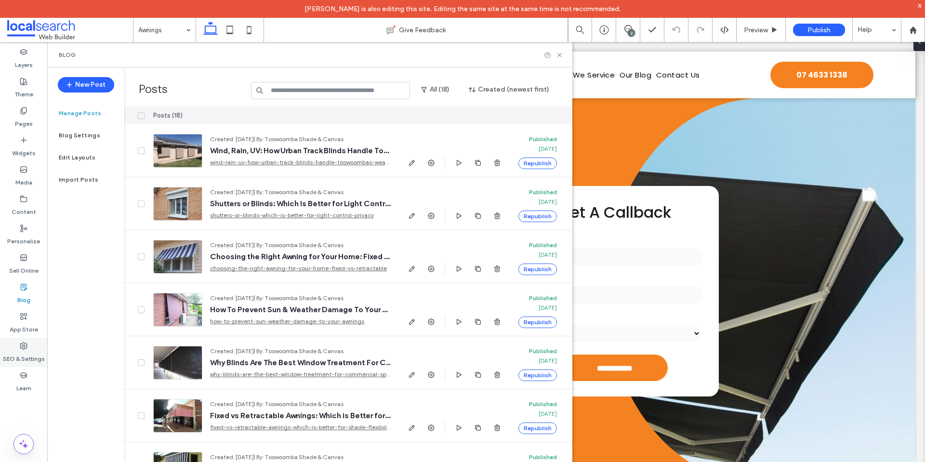
click at [20, 350] on label "SEO & Settings" at bounding box center [24, 356] width 42 height 13
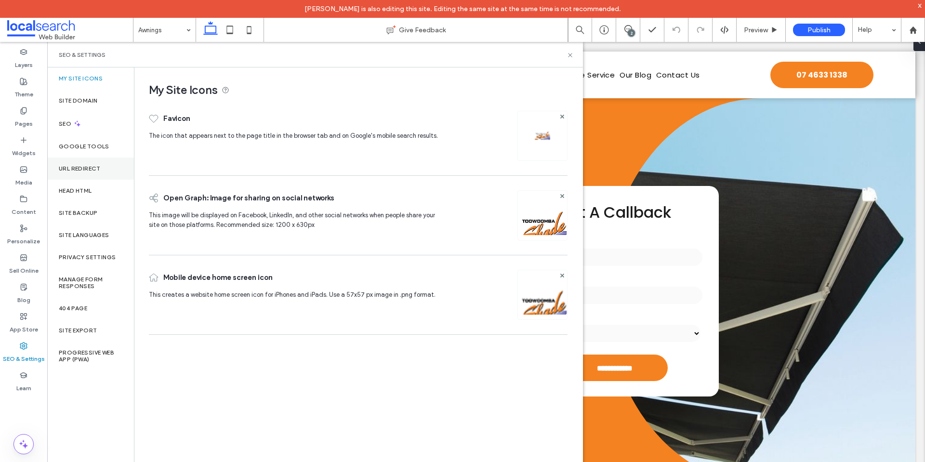
click at [75, 174] on div "URL Redirect" at bounding box center [90, 169] width 87 height 22
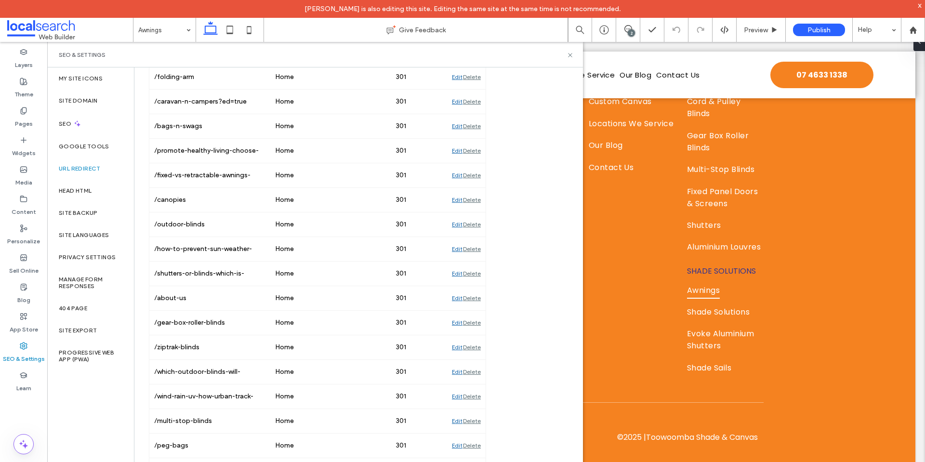
scroll to position [535, 0]
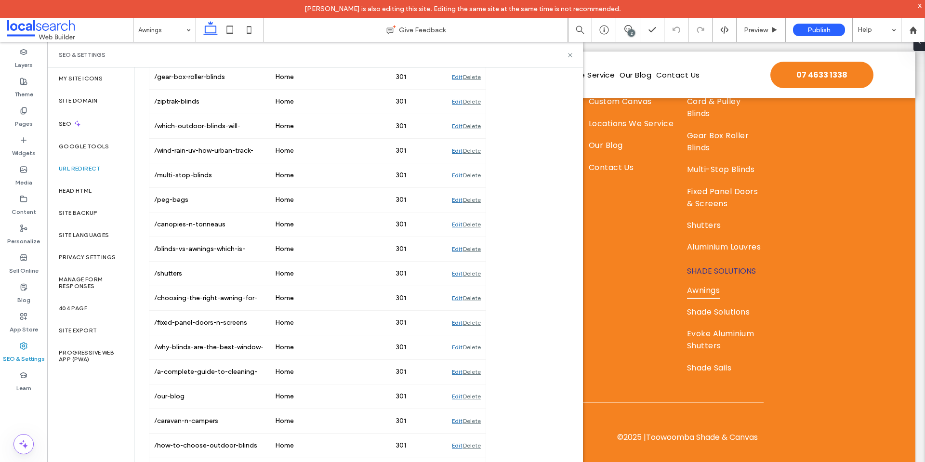
click at [559, 194] on div "URL Redirect Ensure site visitors land on the correct page in your site, and pr…" at bounding box center [354, 155] width 440 height 1245
click at [513, 186] on div "URL Redirect Ensure site visitors land on the correct page in your site, and pr…" at bounding box center [354, 155] width 440 height 1245
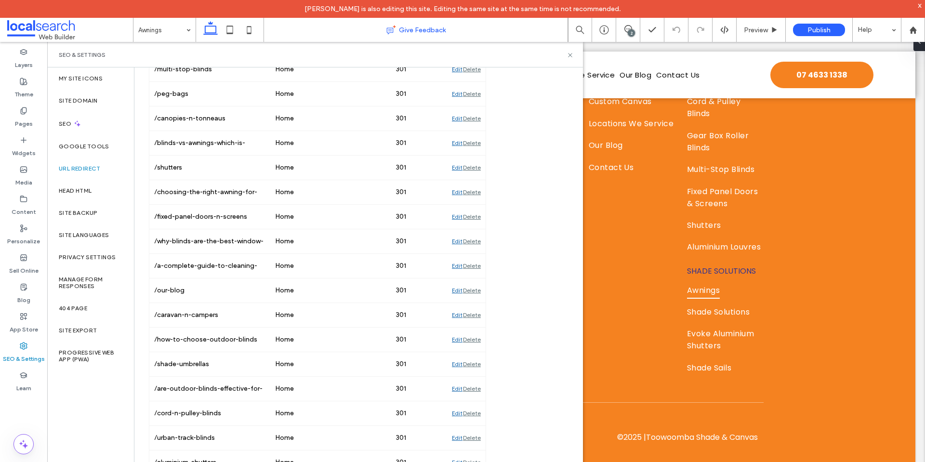
scroll to position [363, 0]
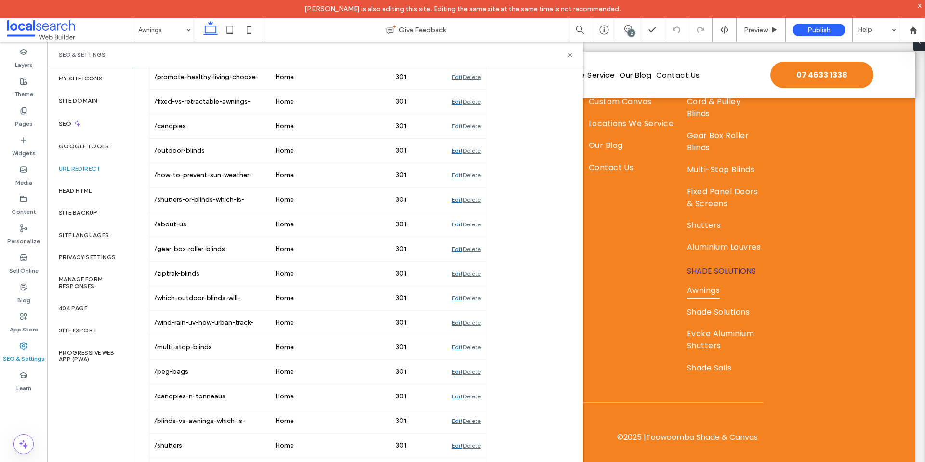
click at [518, 160] on div "URL Redirect Ensure site visitors land on the correct page in your site, and pr…" at bounding box center [354, 327] width 440 height 1245
click at [538, 208] on div "URL Redirect Ensure site visitors land on the correct page in your site, and pr…" at bounding box center [354, 327] width 440 height 1245
click at [541, 175] on div "URL Redirect Ensure site visitors land on the correct page in your site, and pr…" at bounding box center [354, 327] width 440 height 1245
click at [494, 203] on div "URL Redirect Ensure site visitors land on the correct page in your site, and pr…" at bounding box center [354, 327] width 440 height 1245
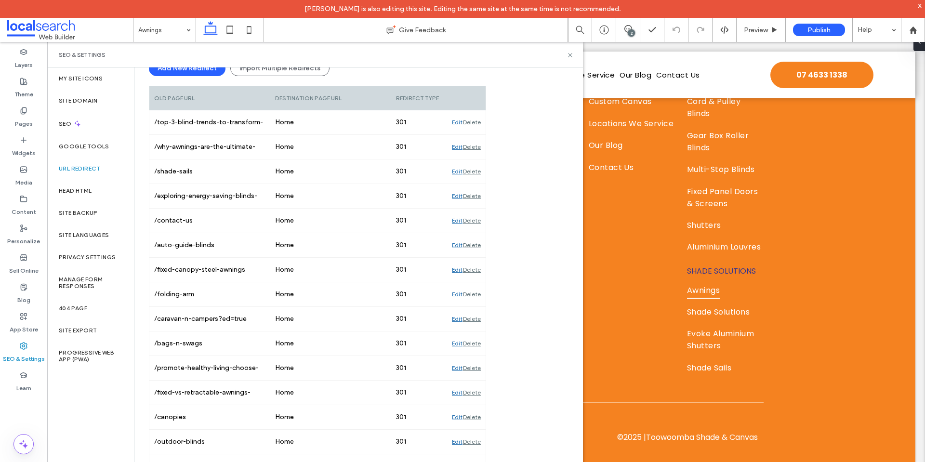
scroll to position [0, 0]
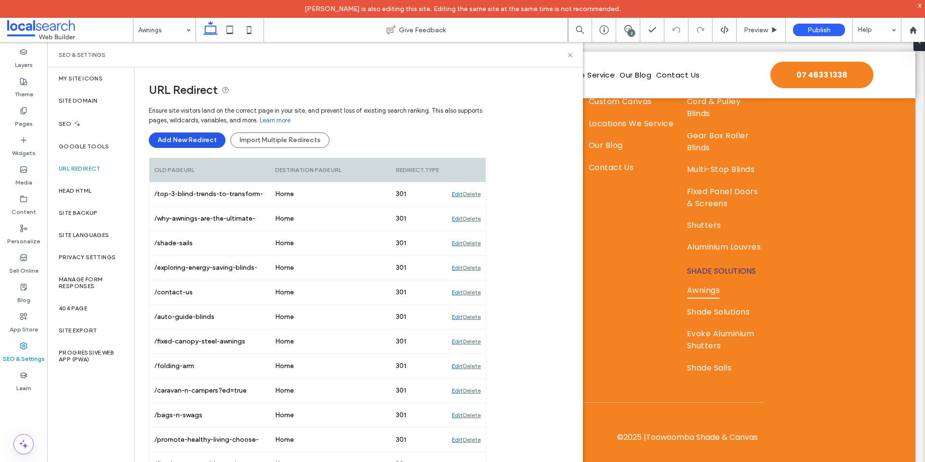
click at [181, 136] on button "Add New Redirect" at bounding box center [187, 140] width 77 height 15
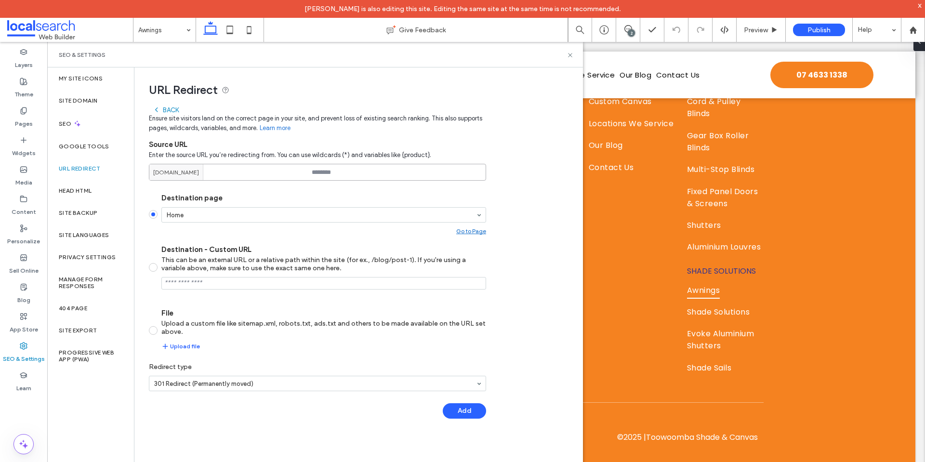
click at [360, 173] on input at bounding box center [317, 172] width 337 height 17
paste input "********"
type input "********"
click at [461, 406] on button "Add" at bounding box center [464, 410] width 43 height 15
click at [170, 112] on div "Back" at bounding box center [166, 110] width 26 height 8
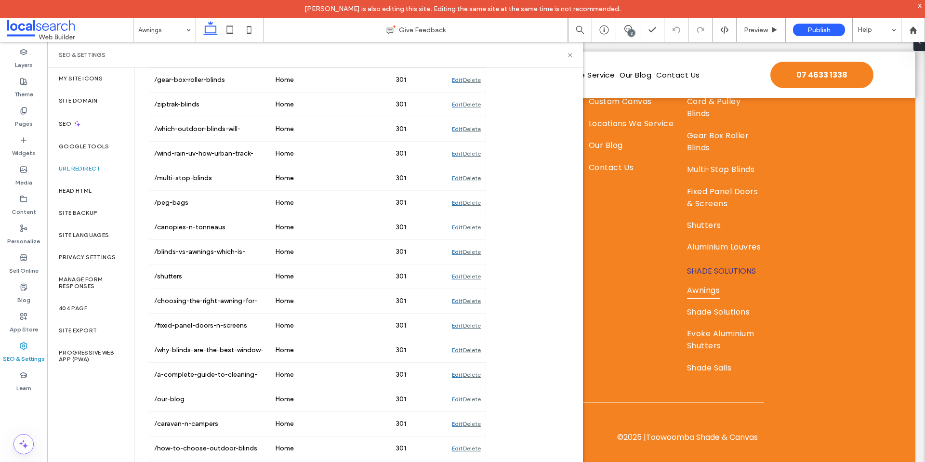
scroll to position [585, 0]
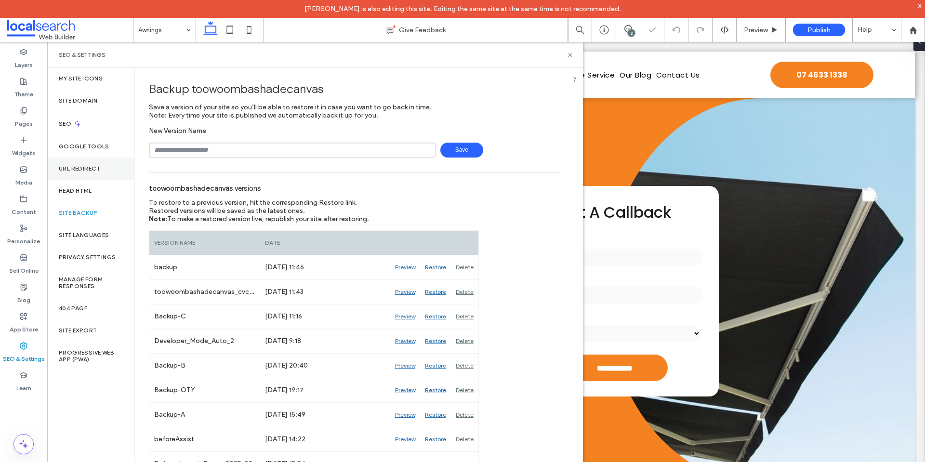
click at [84, 171] on label "URL Redirect" at bounding box center [80, 168] width 42 height 7
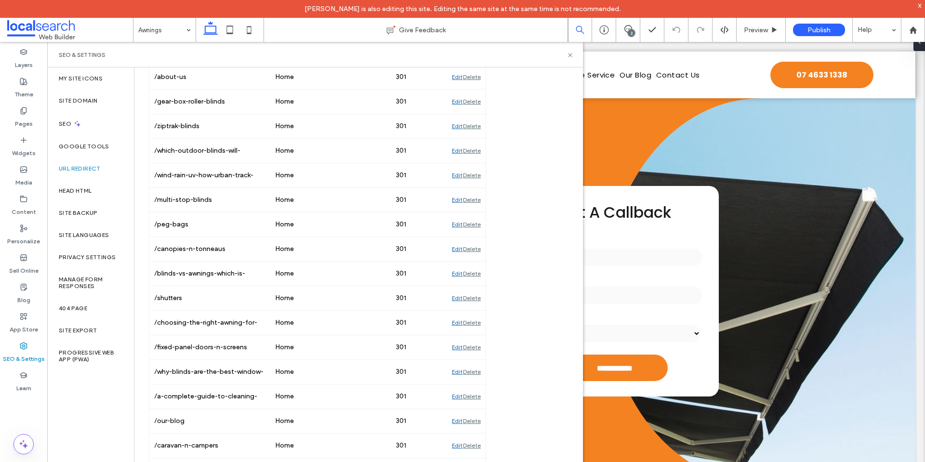
scroll to position [834, 0]
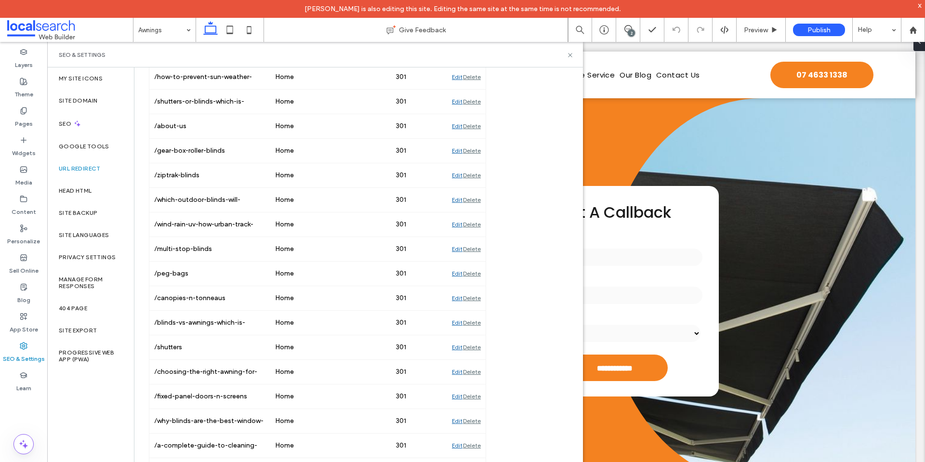
click at [501, 174] on div "URL Redirect Ensure site visitors land on the correct page in your site, and pr…" at bounding box center [354, 228] width 440 height 1245
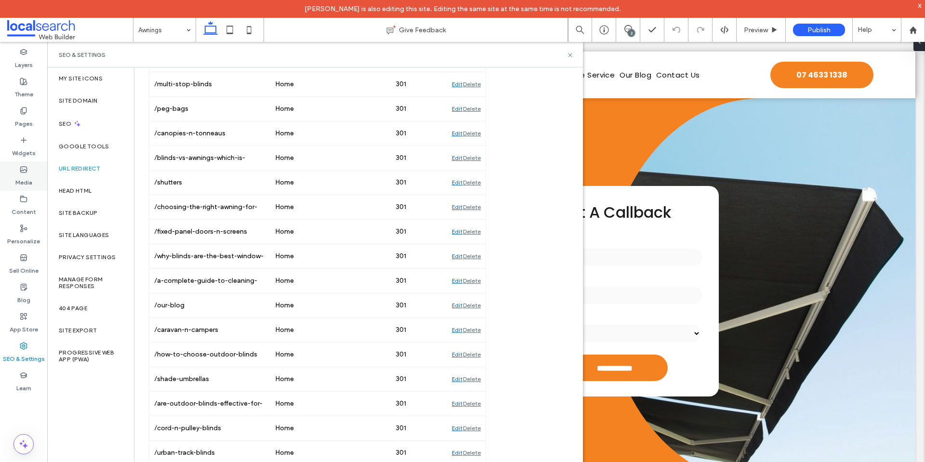
scroll to position [586, 0]
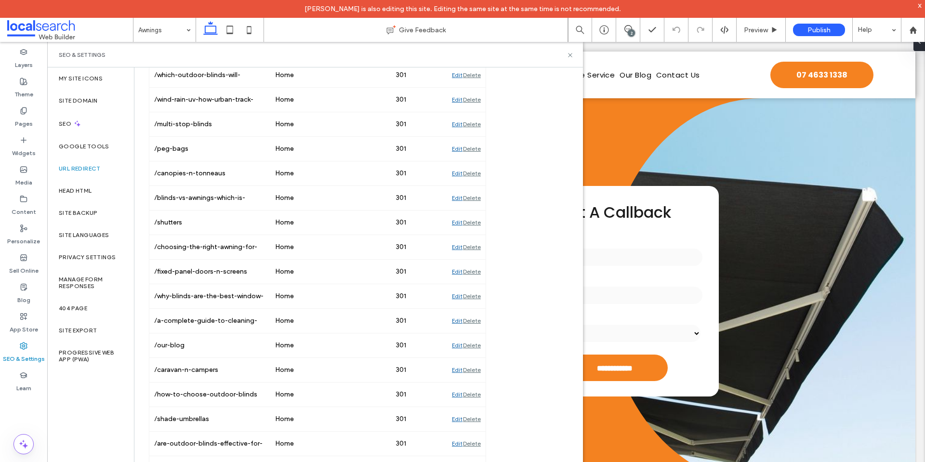
click at [531, 217] on div "URL Redirect Ensure site visitors land on the correct page in your site, and pr…" at bounding box center [354, 103] width 440 height 1245
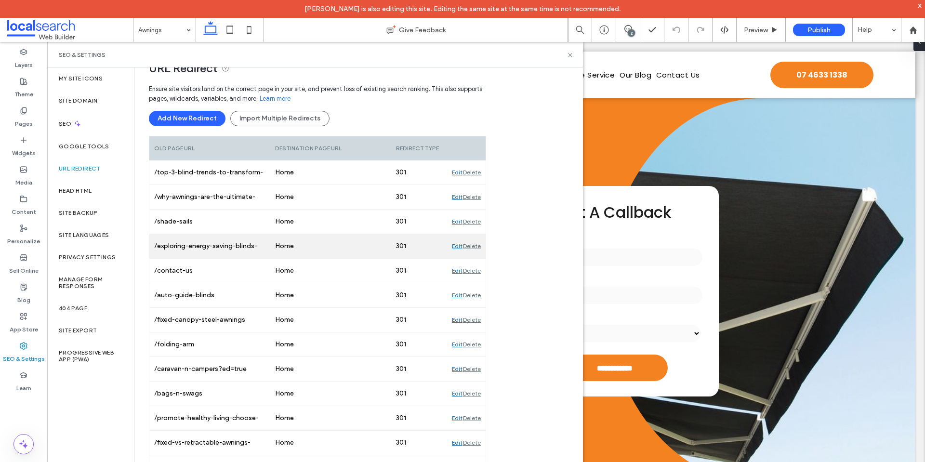
scroll to position [0, 0]
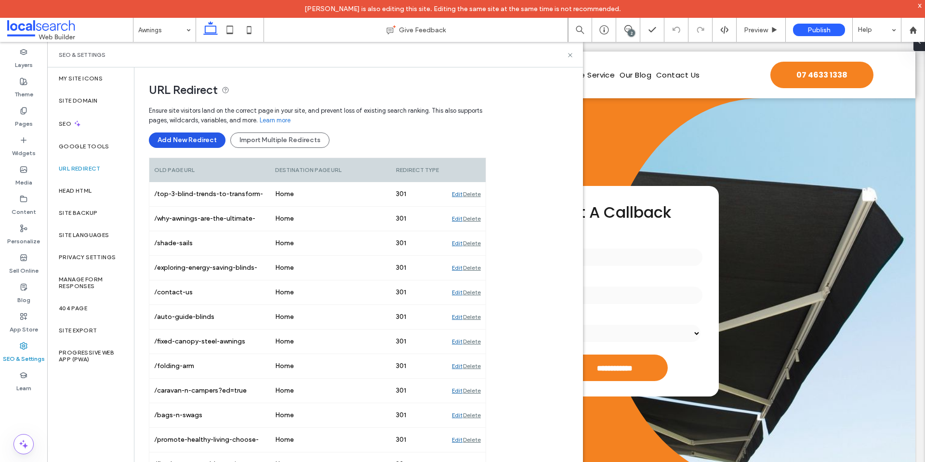
click at [190, 140] on button "Add New Redirect" at bounding box center [187, 140] width 77 height 15
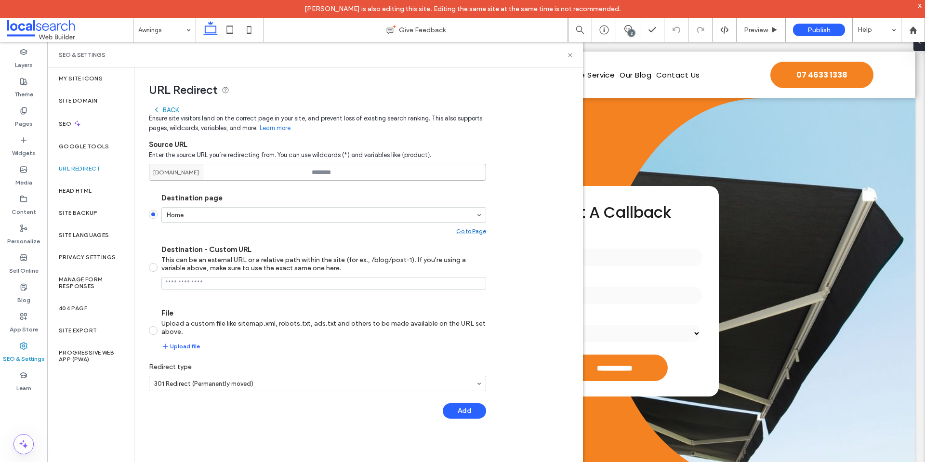
click at [361, 164] on input at bounding box center [317, 172] width 337 height 17
paste input "**********"
type input "**********"
click at [477, 409] on button "Add" at bounding box center [464, 410] width 43 height 15
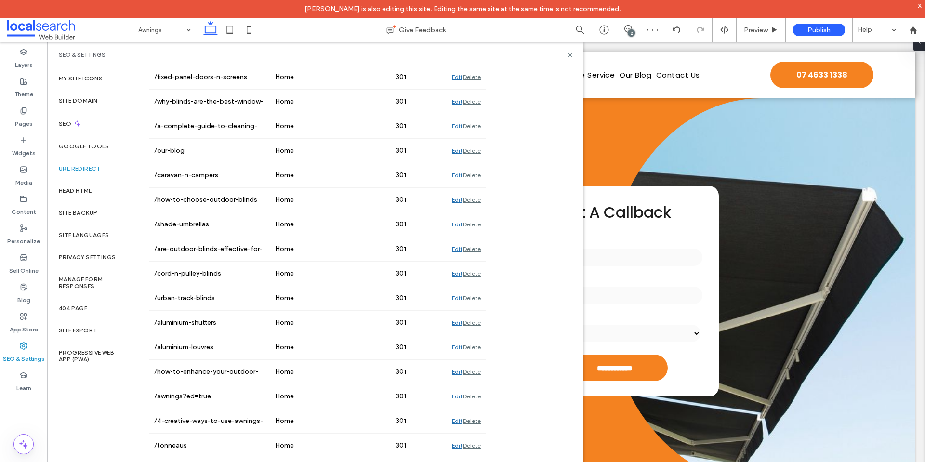
scroll to position [858, 0]
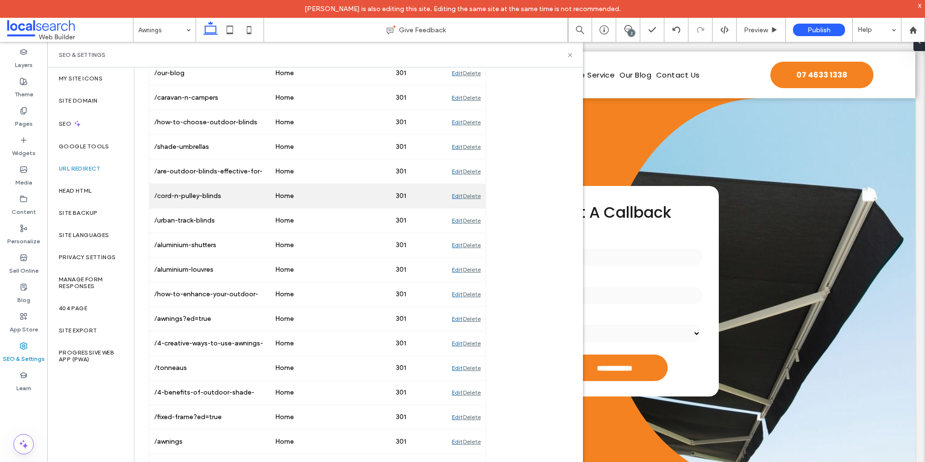
click at [474, 196] on div "Delete" at bounding box center [472, 196] width 18 height 24
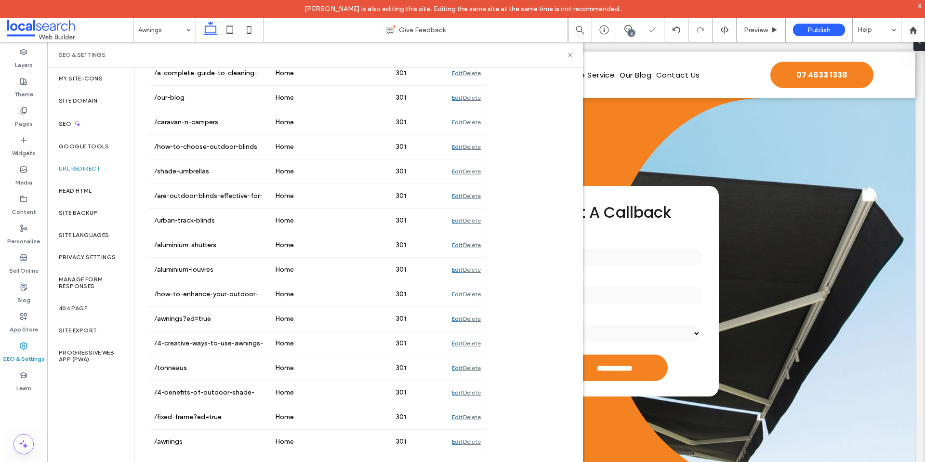
scroll to position [689, 0]
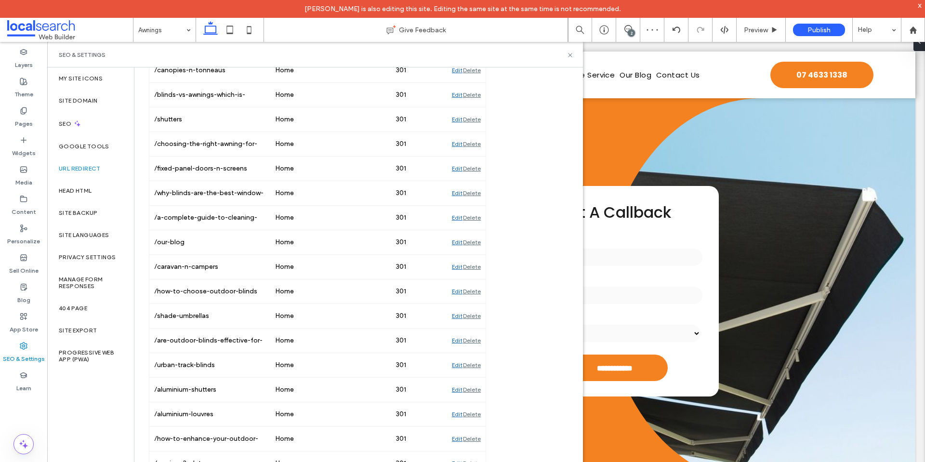
click at [541, 177] on div "URL Redirect Ensure site visitors land on the correct page in your site, and pr…" at bounding box center [354, 0] width 440 height 1245
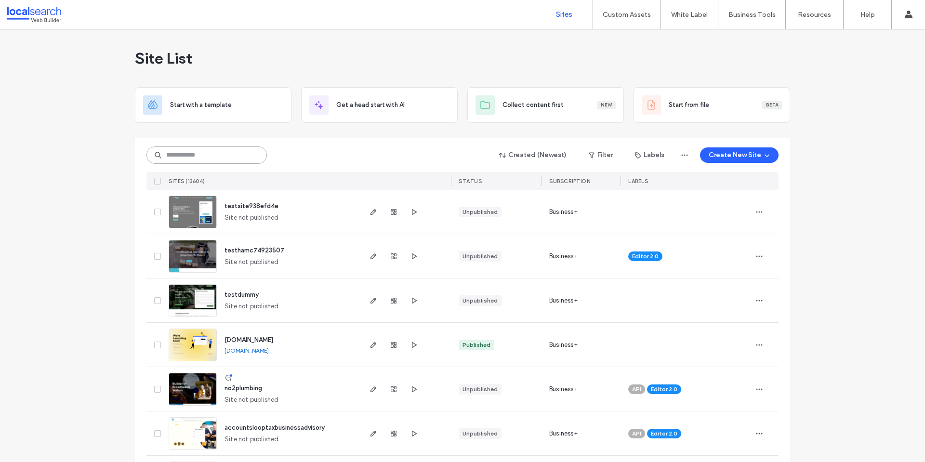
click at [197, 157] on input at bounding box center [207, 155] width 120 height 17
paste input "********"
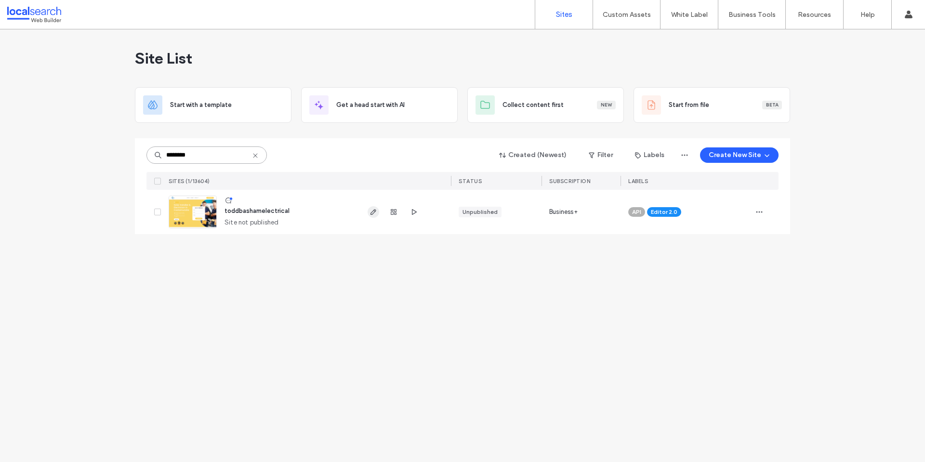
type input "********"
click at [370, 213] on icon "button" at bounding box center [374, 212] width 8 height 8
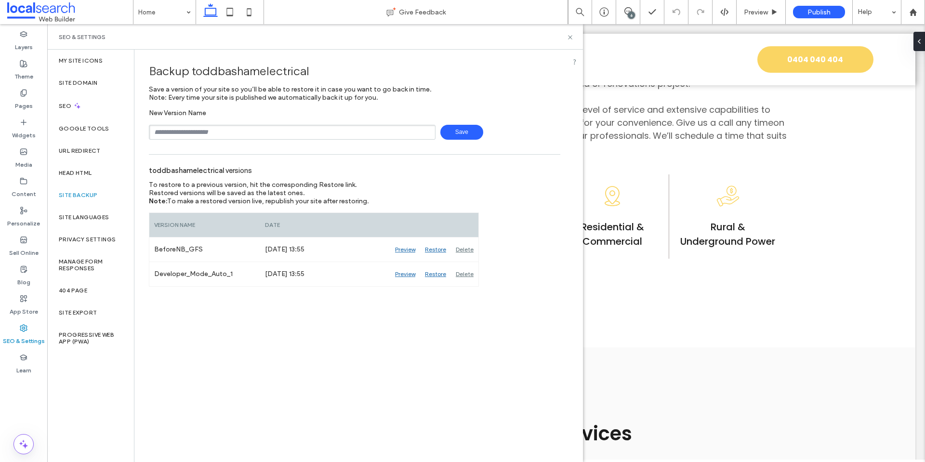
click at [275, 350] on div "Backup toddbashamelectrical Save a version of your site so you’ll be able to re…" at bounding box center [354, 256] width 440 height 412
